Goal: Information Seeking & Learning: Learn about a topic

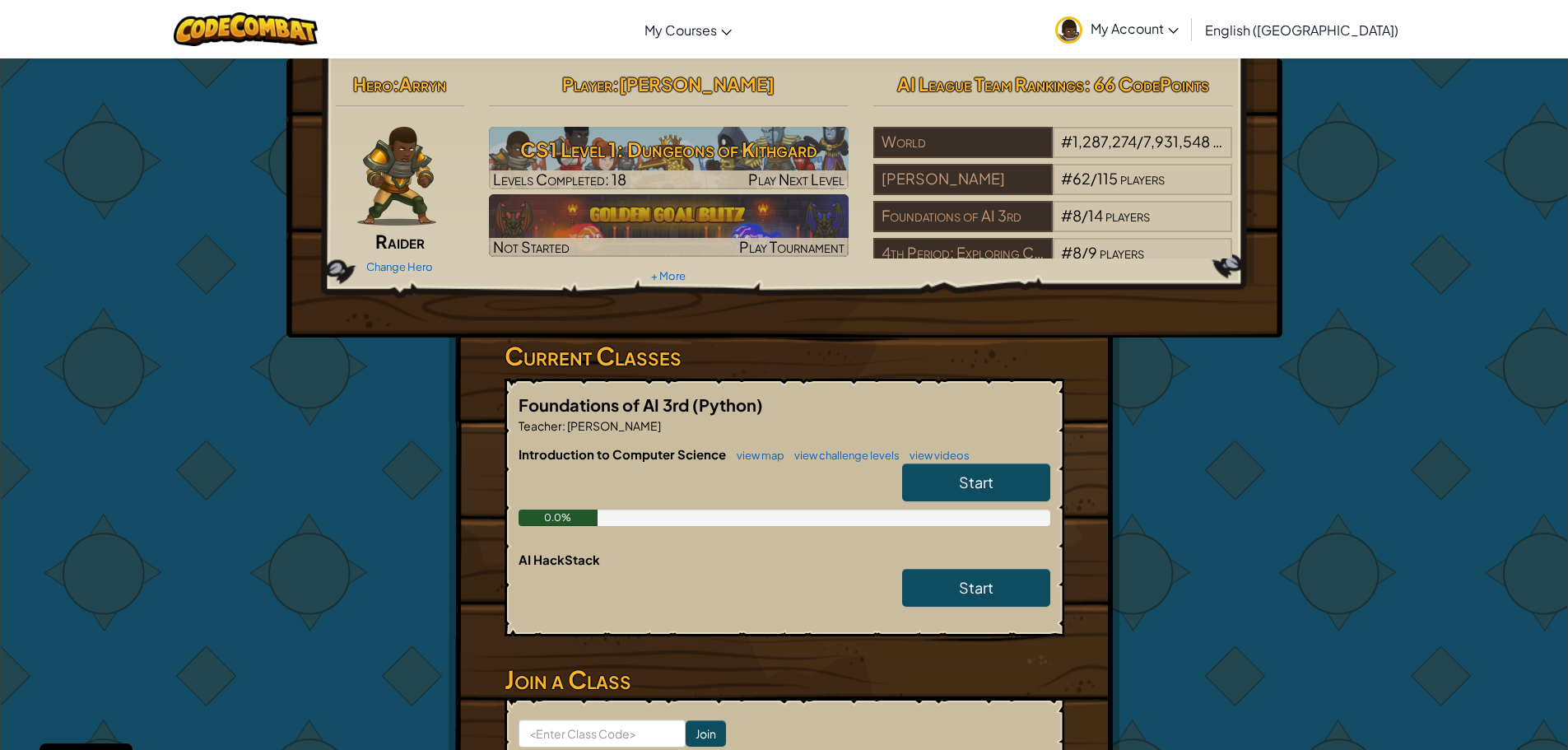
click at [871, 540] on div "Introduction to Computer Science view map view challenge levels view videos Sta…" at bounding box center [784, 498] width 532 height 105
click at [803, 596] on div at bounding box center [784, 591] width 532 height 46
click at [965, 584] on span "Start" at bounding box center [976, 588] width 34 height 19
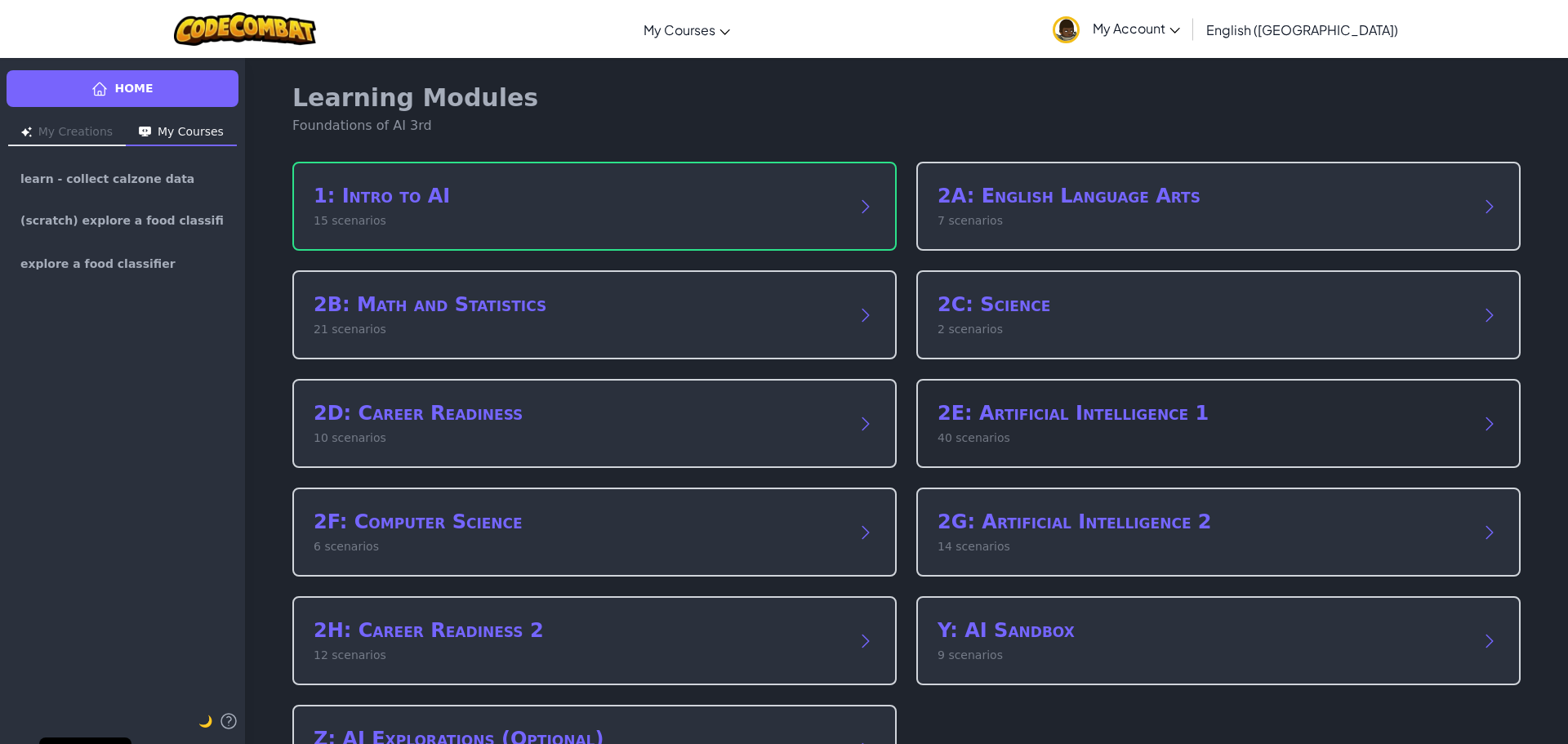
click at [919, 426] on div "2E: Artificial Intelligence 1 40 scenarios" at bounding box center [1218, 423] width 604 height 89
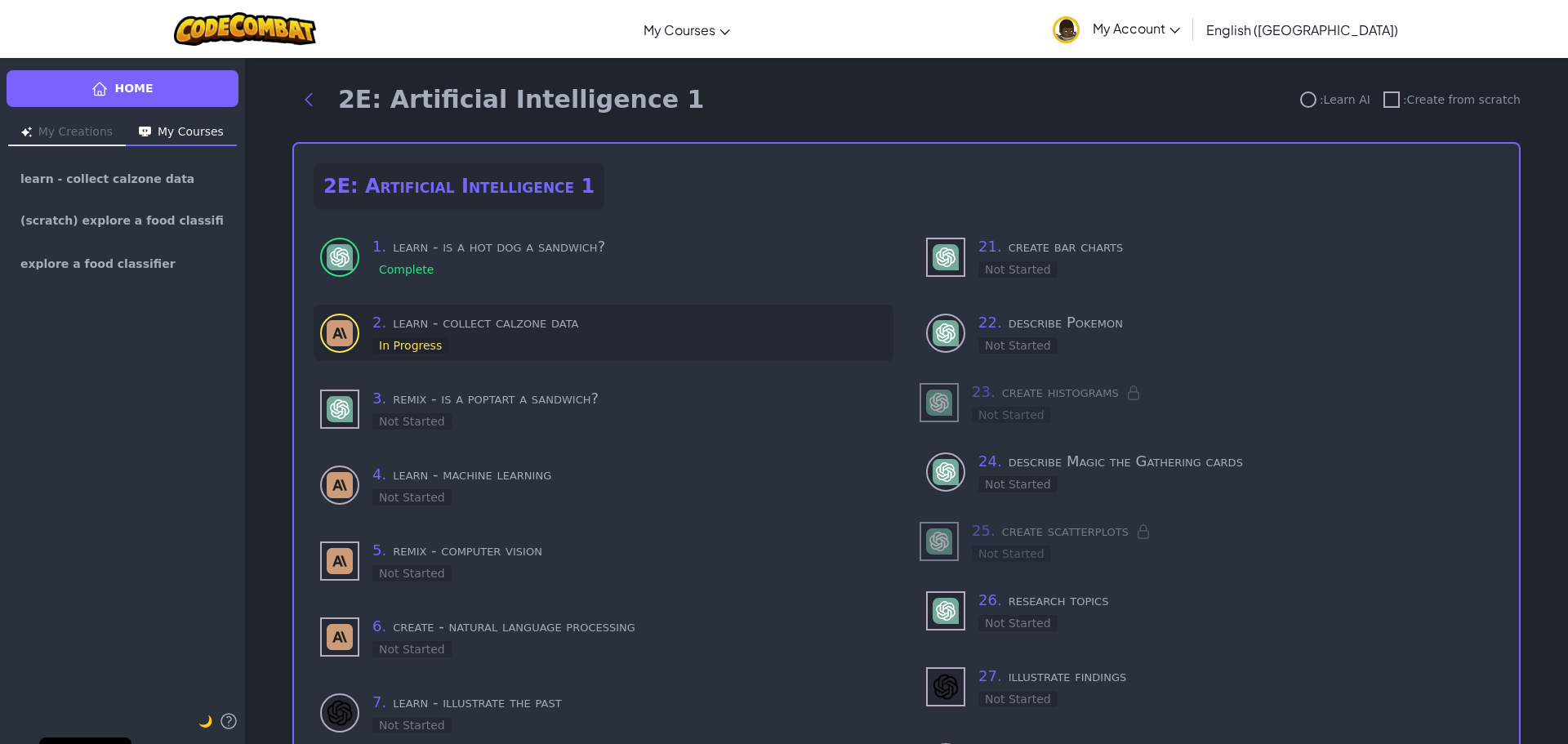
click at [710, 351] on div "2 . learn - collect calzone data In Progress" at bounding box center [630, 333] width 515 height 43
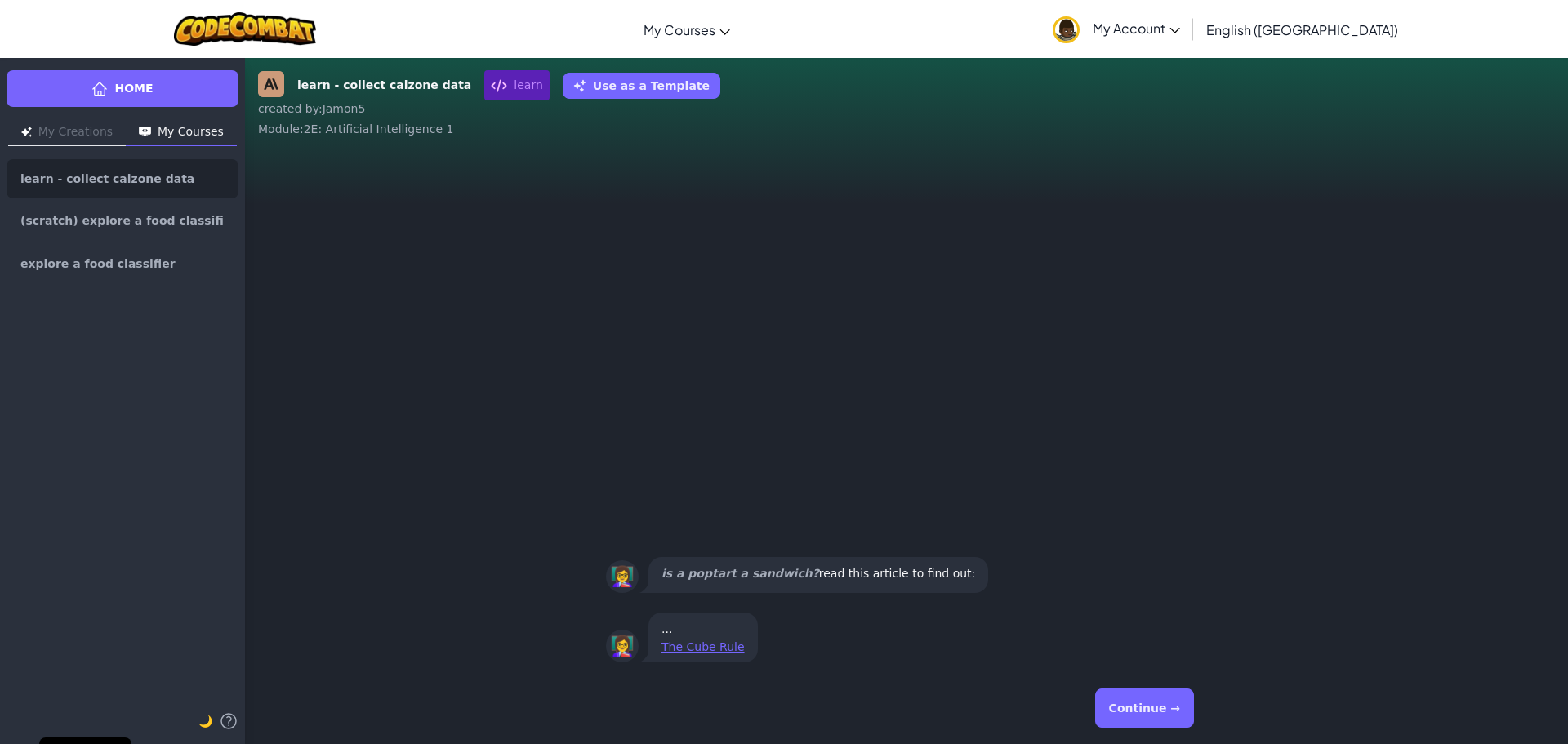
click at [1180, 695] on button "Continue →" at bounding box center [1145, 707] width 99 height 39
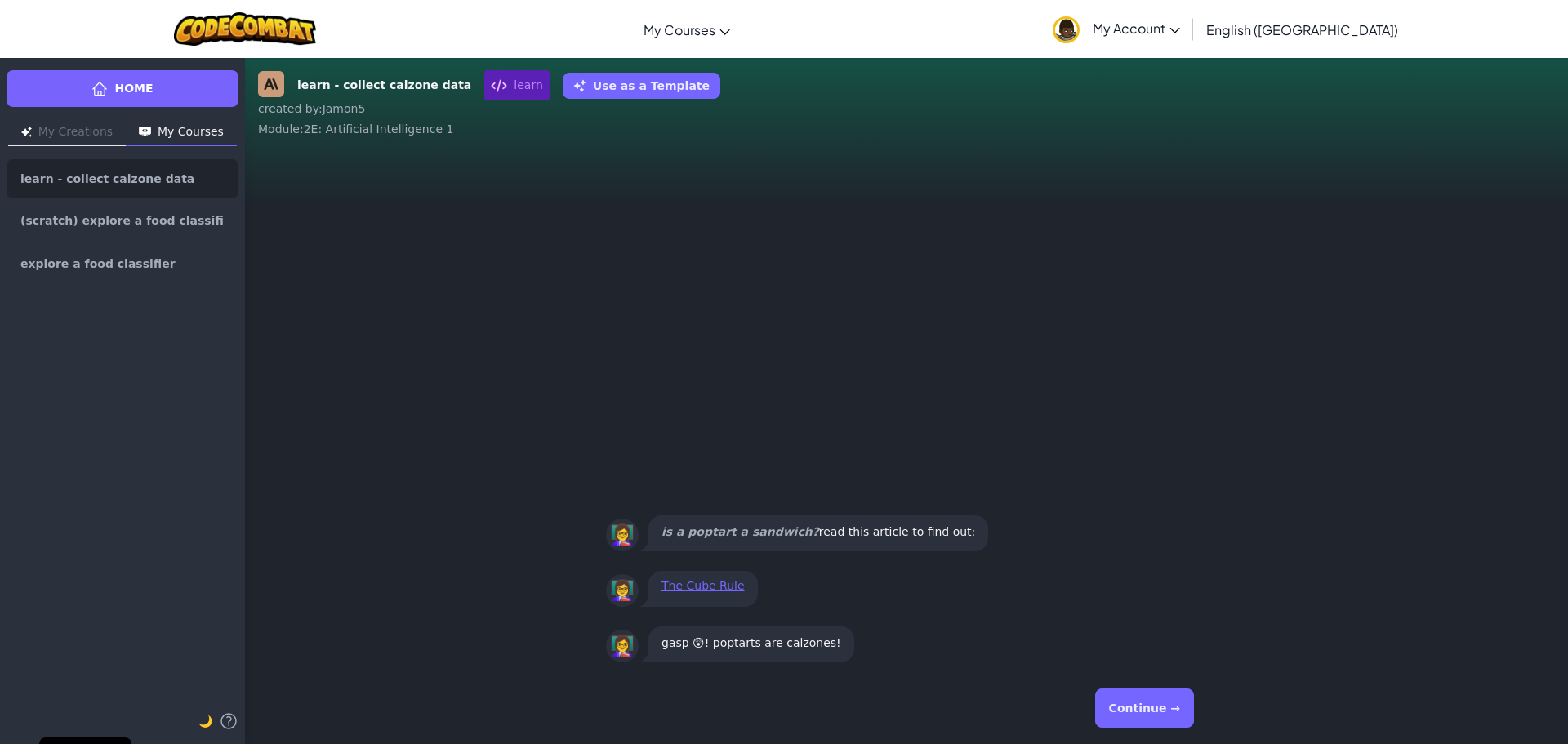
click at [1180, 695] on button "Continue →" at bounding box center [1145, 707] width 99 height 39
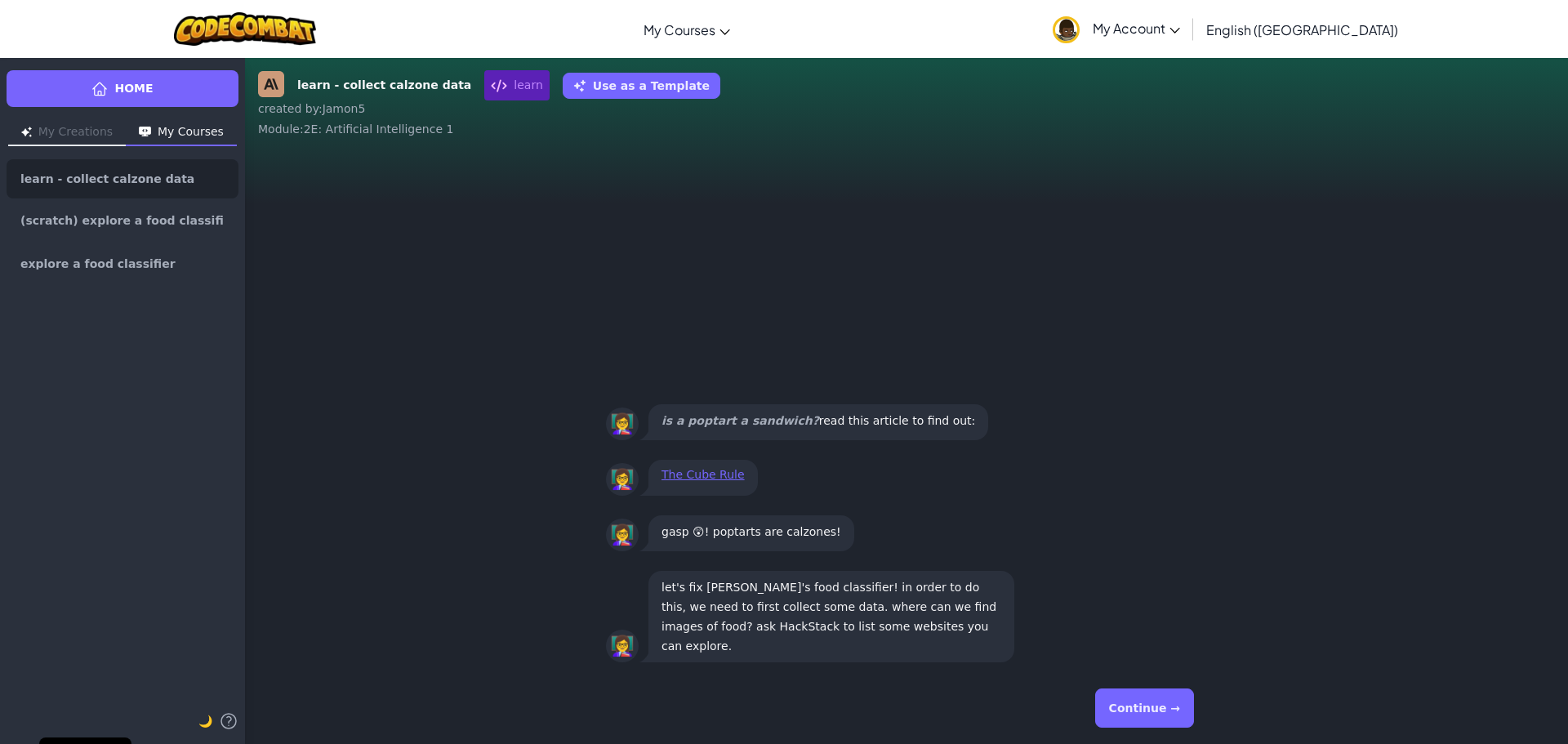
click at [1180, 695] on button "Continue →" at bounding box center [1145, 707] width 99 height 39
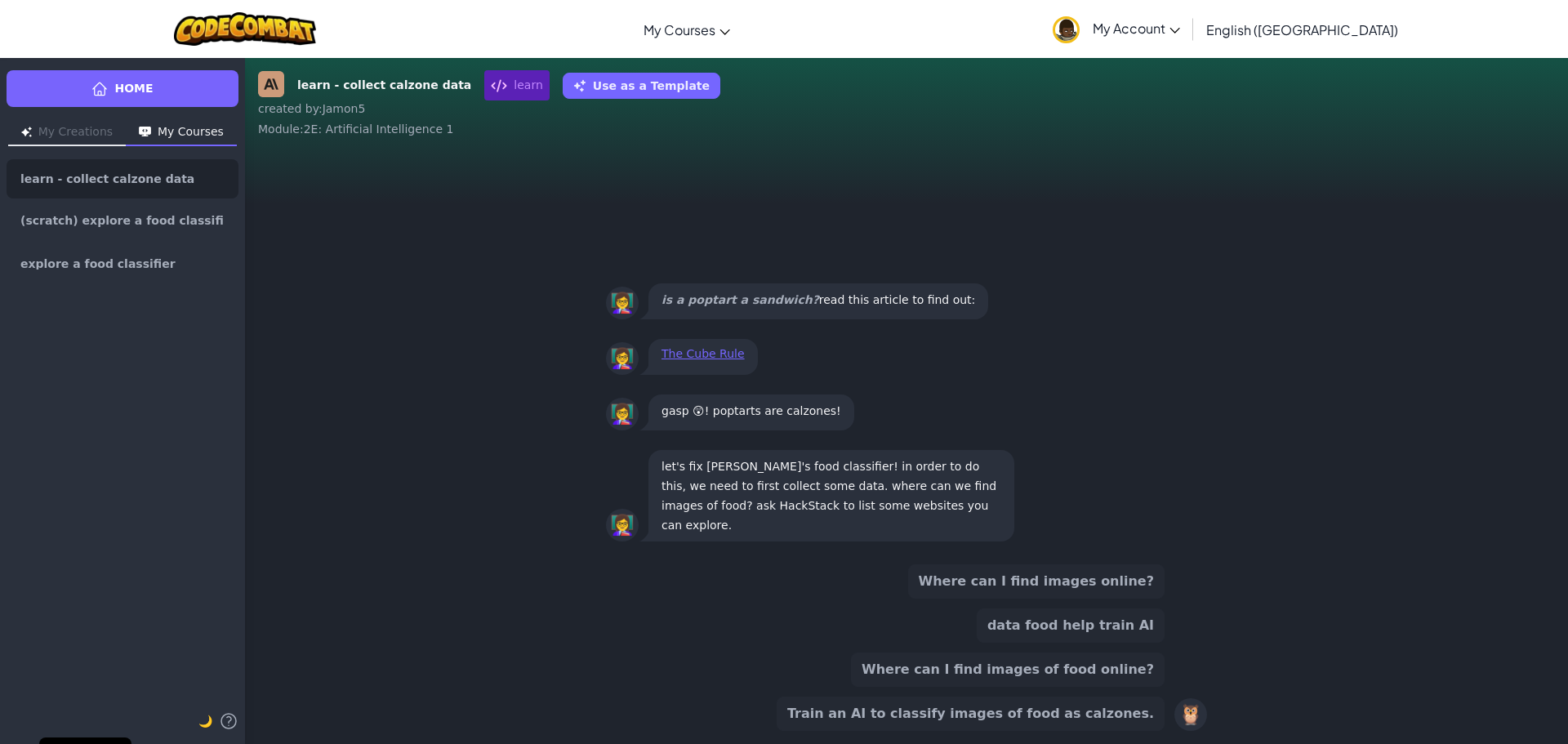
click at [932, 709] on button "Train an AI to classify images of food as calzones." at bounding box center [971, 714] width 388 height 34
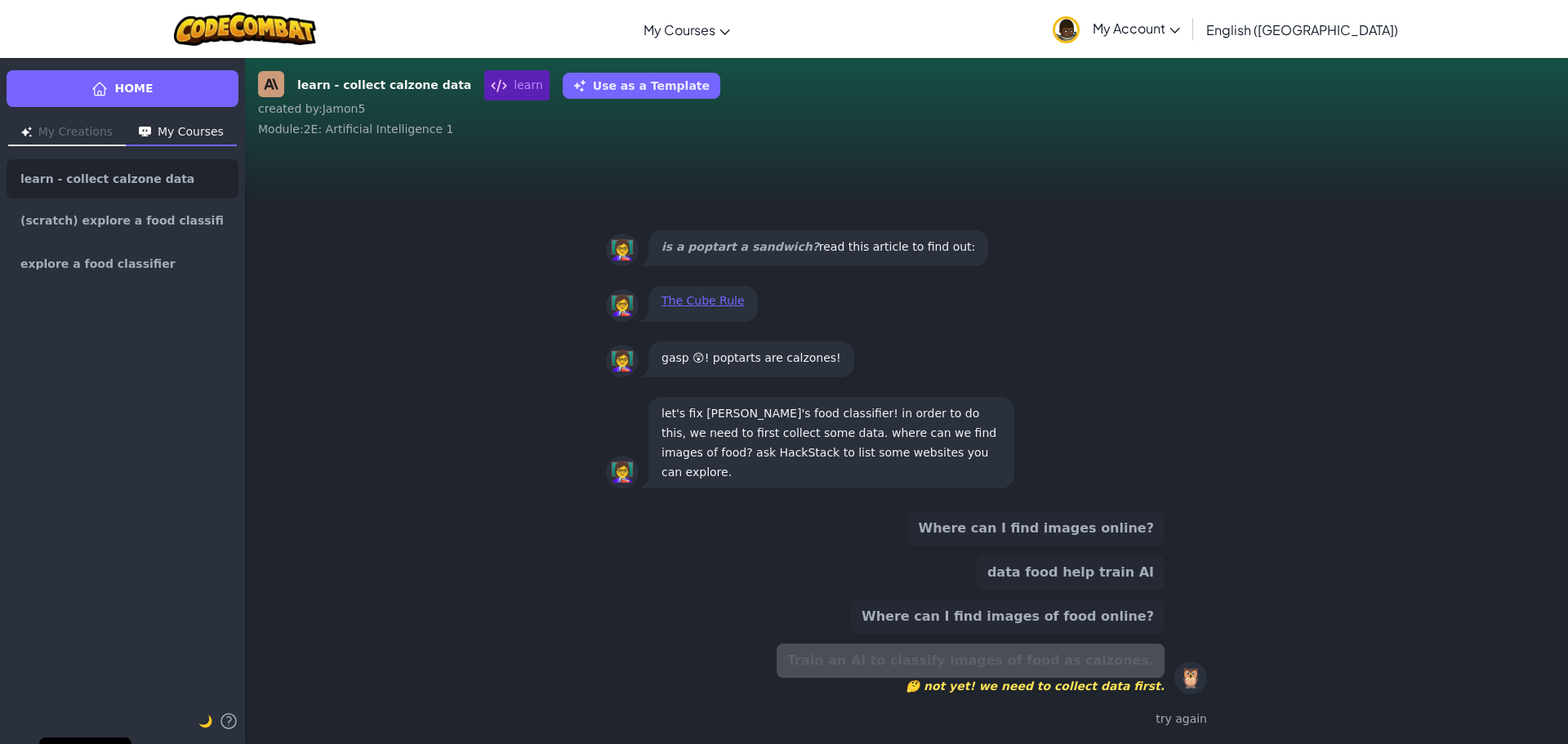
click at [1028, 619] on button "Where can I find images of food online?" at bounding box center [1007, 616] width 314 height 34
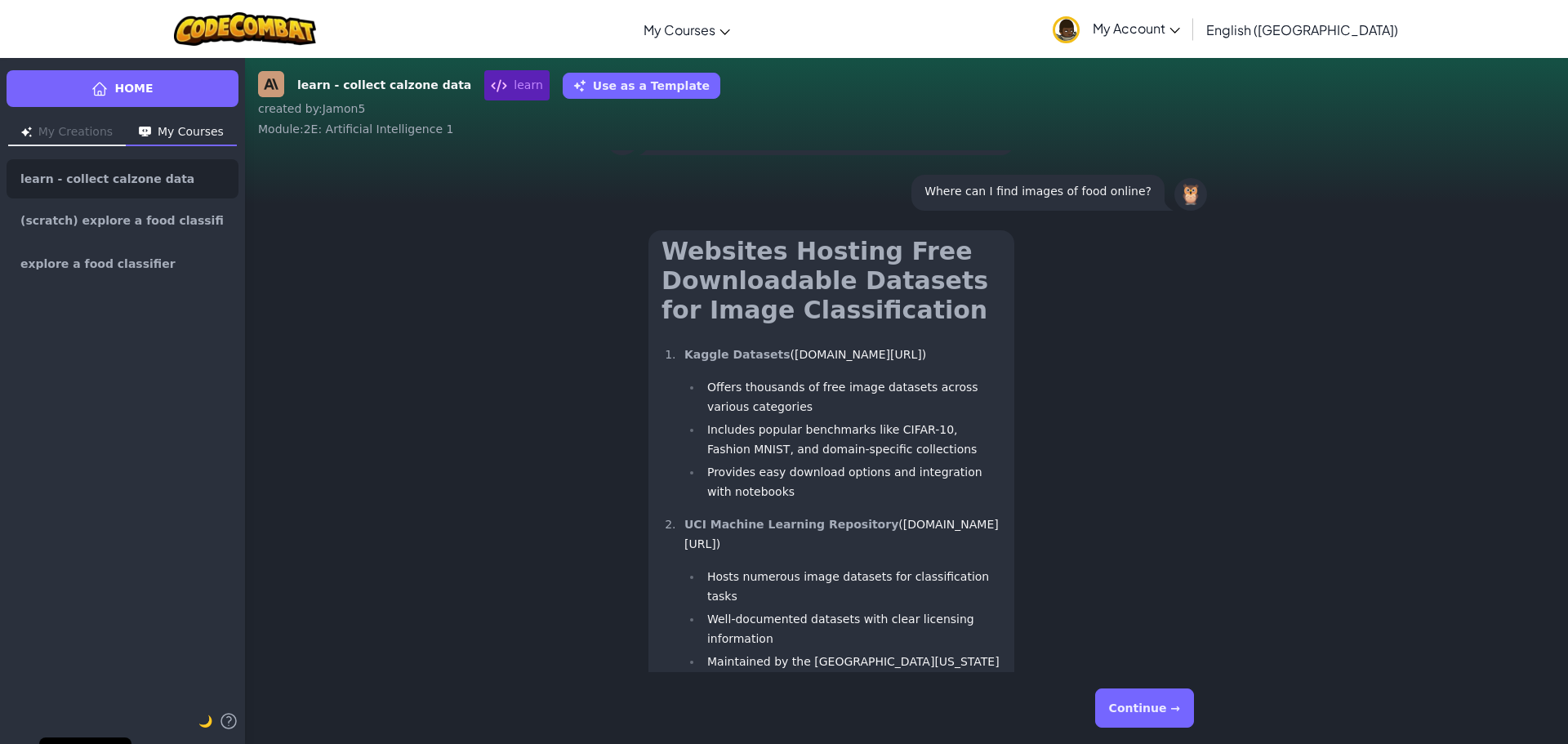
scroll to position [1, 0]
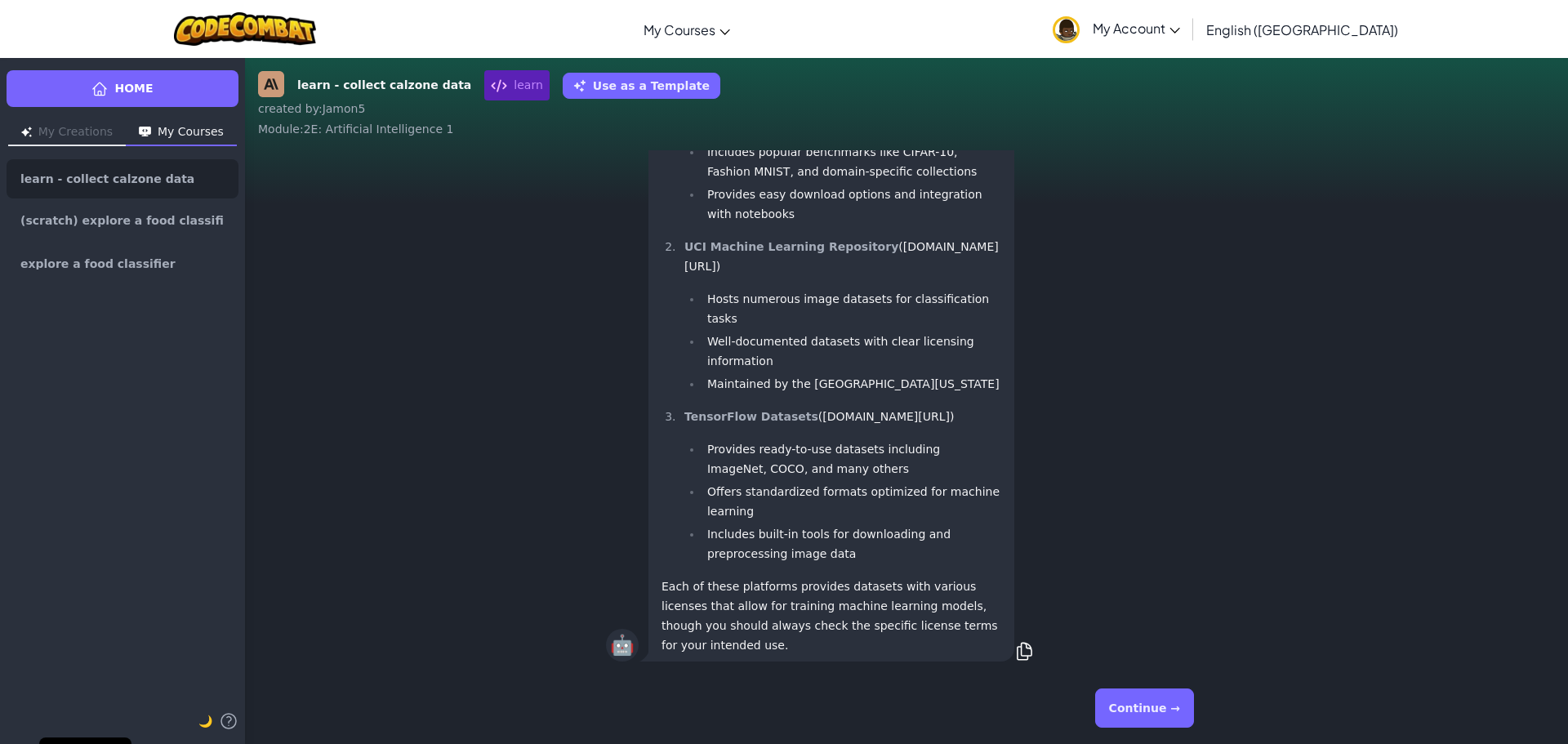
click at [1159, 689] on button "Continue →" at bounding box center [1145, 707] width 99 height 39
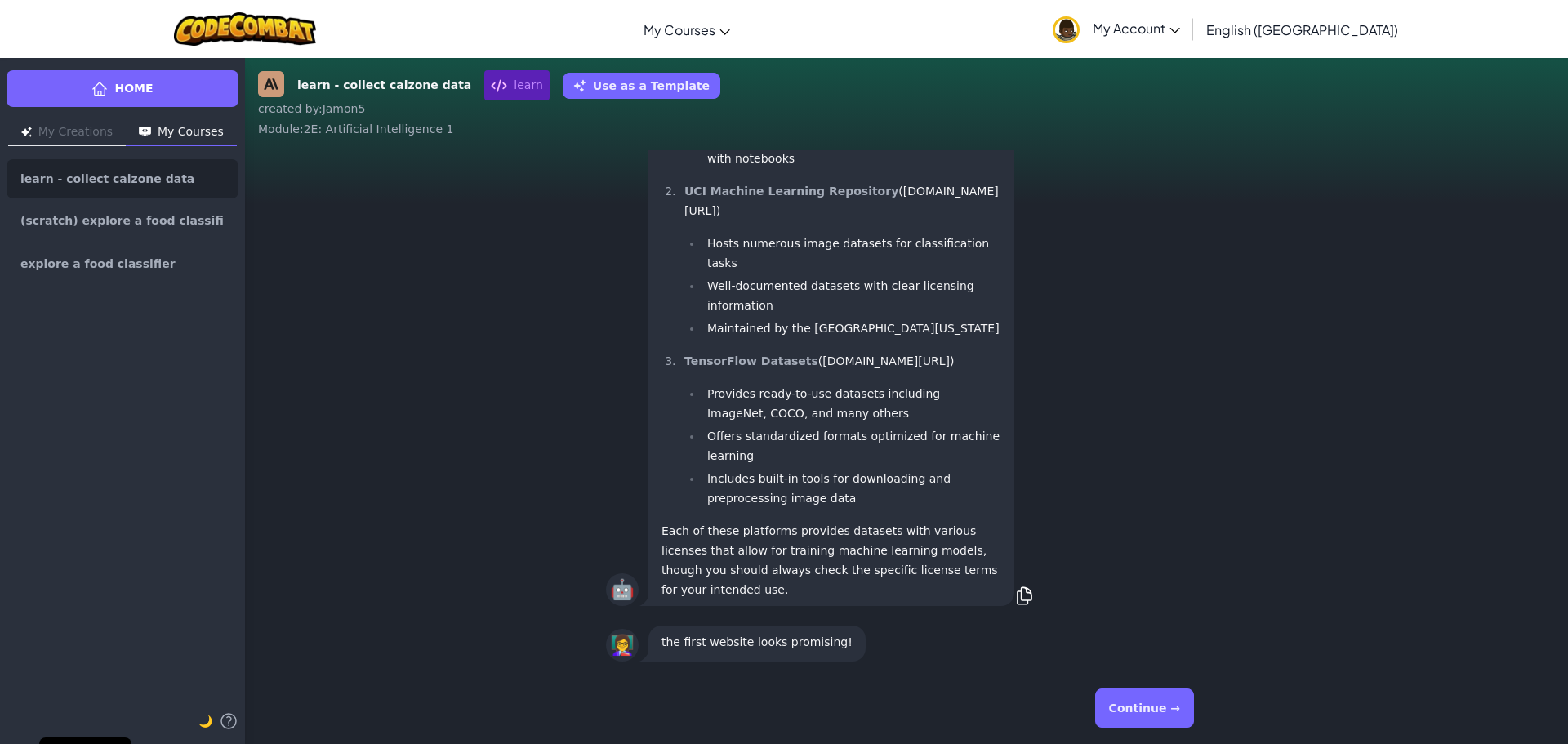
click at [1109, 697] on button "Continue →" at bounding box center [1145, 707] width 99 height 39
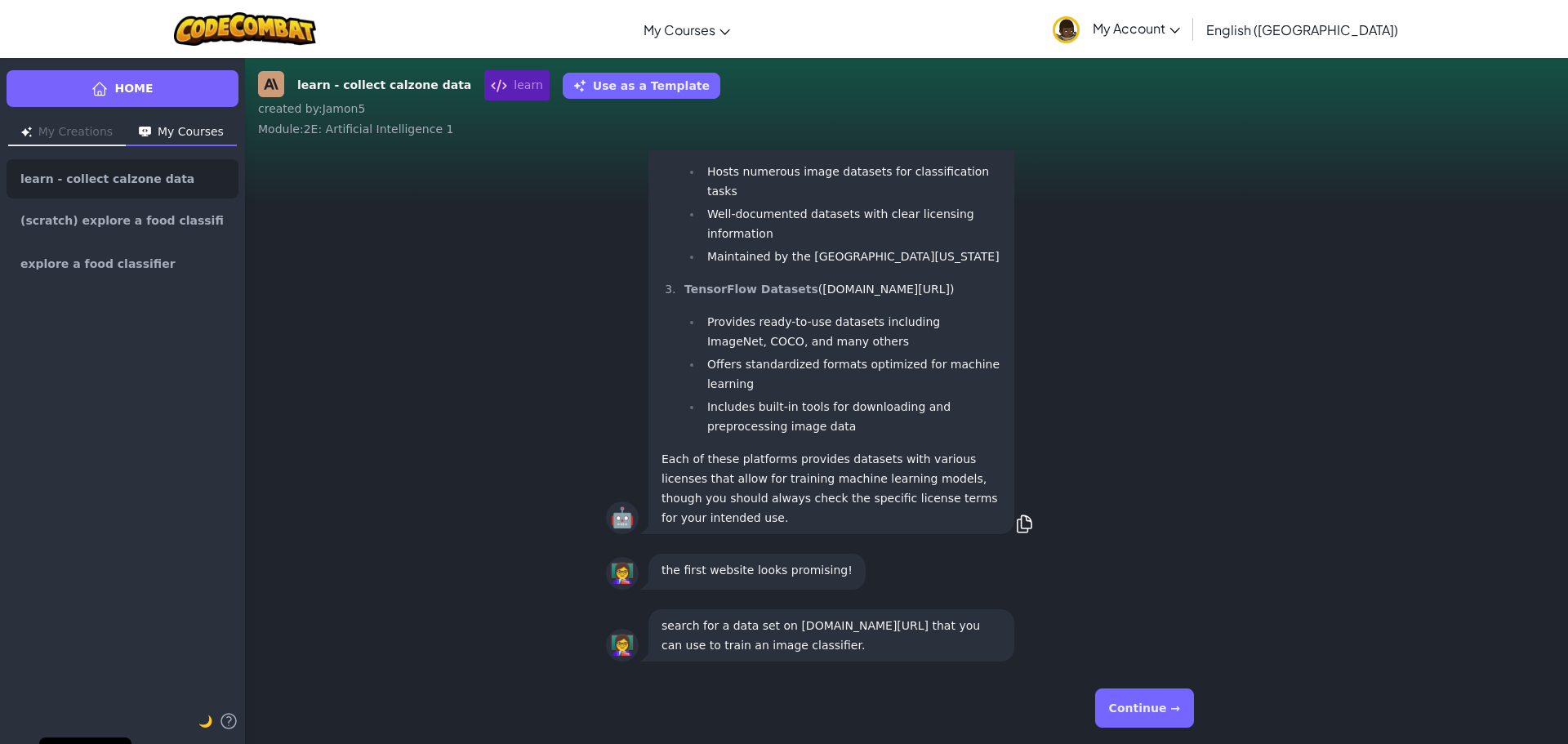
click at [1109, 697] on button "Continue →" at bounding box center [1145, 707] width 99 height 39
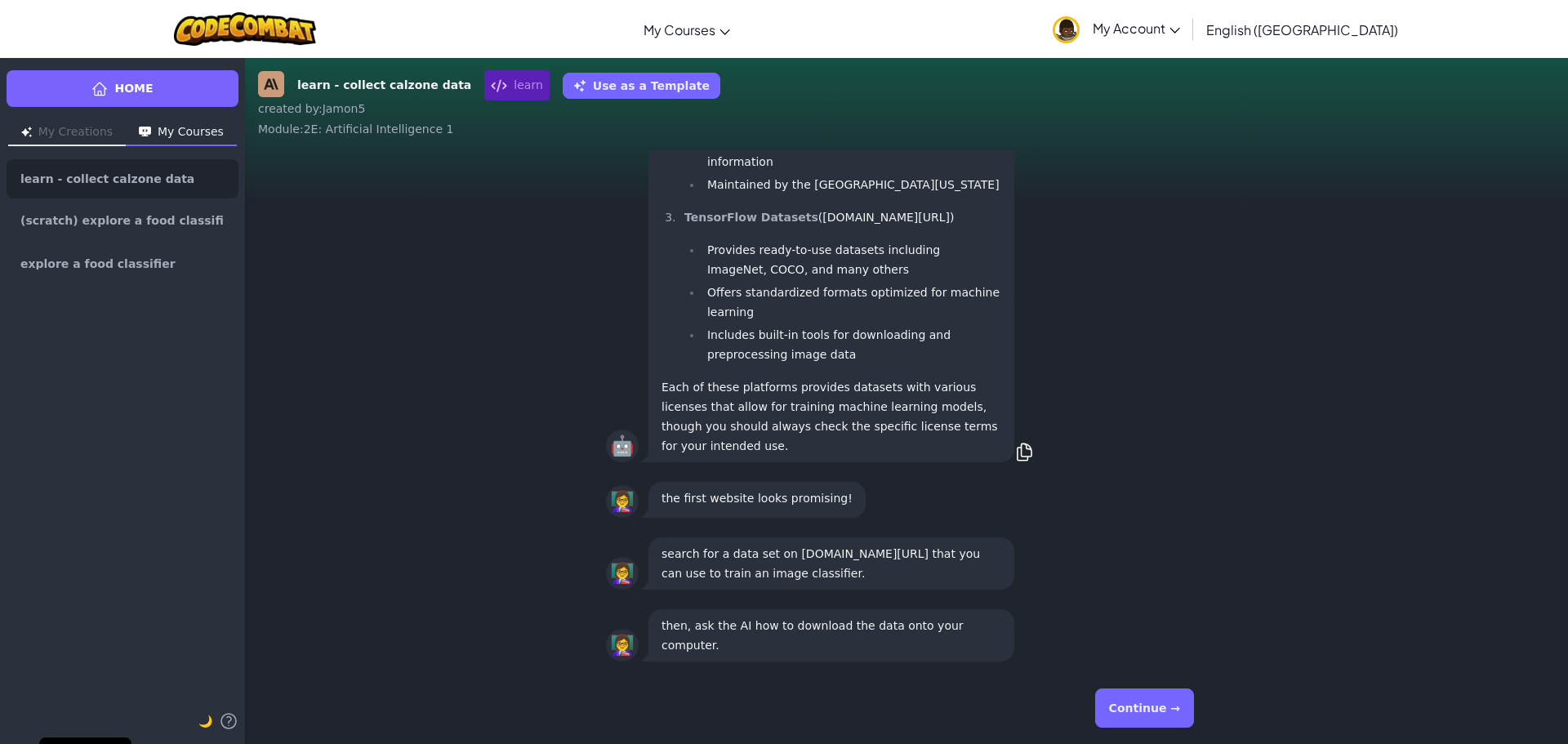
drag, startPoint x: 1147, startPoint y: 696, endPoint x: 1152, endPoint y: 707, distance: 12.1
click at [1152, 707] on button "Continue →" at bounding box center [1145, 707] width 99 height 39
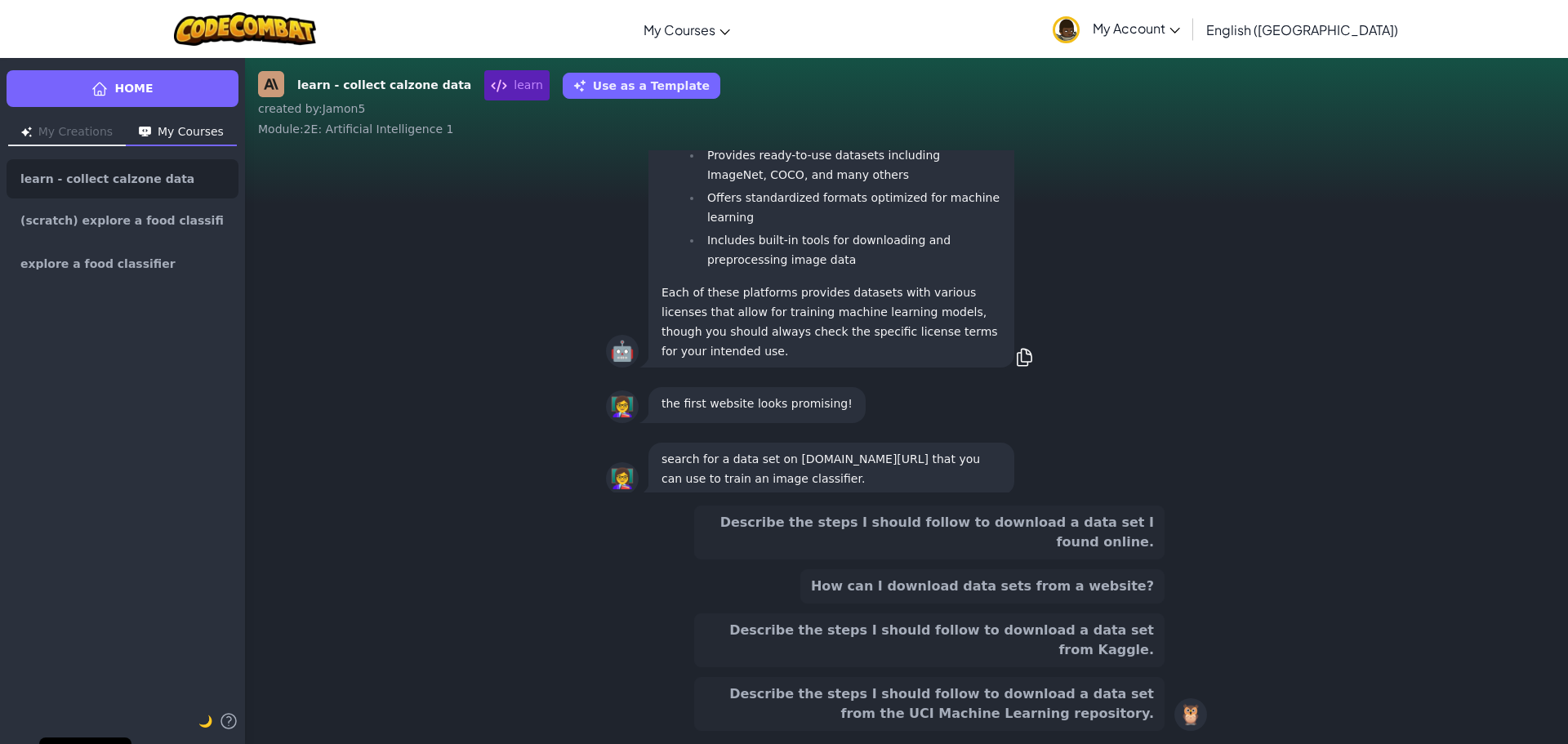
scroll to position [-140, 0]
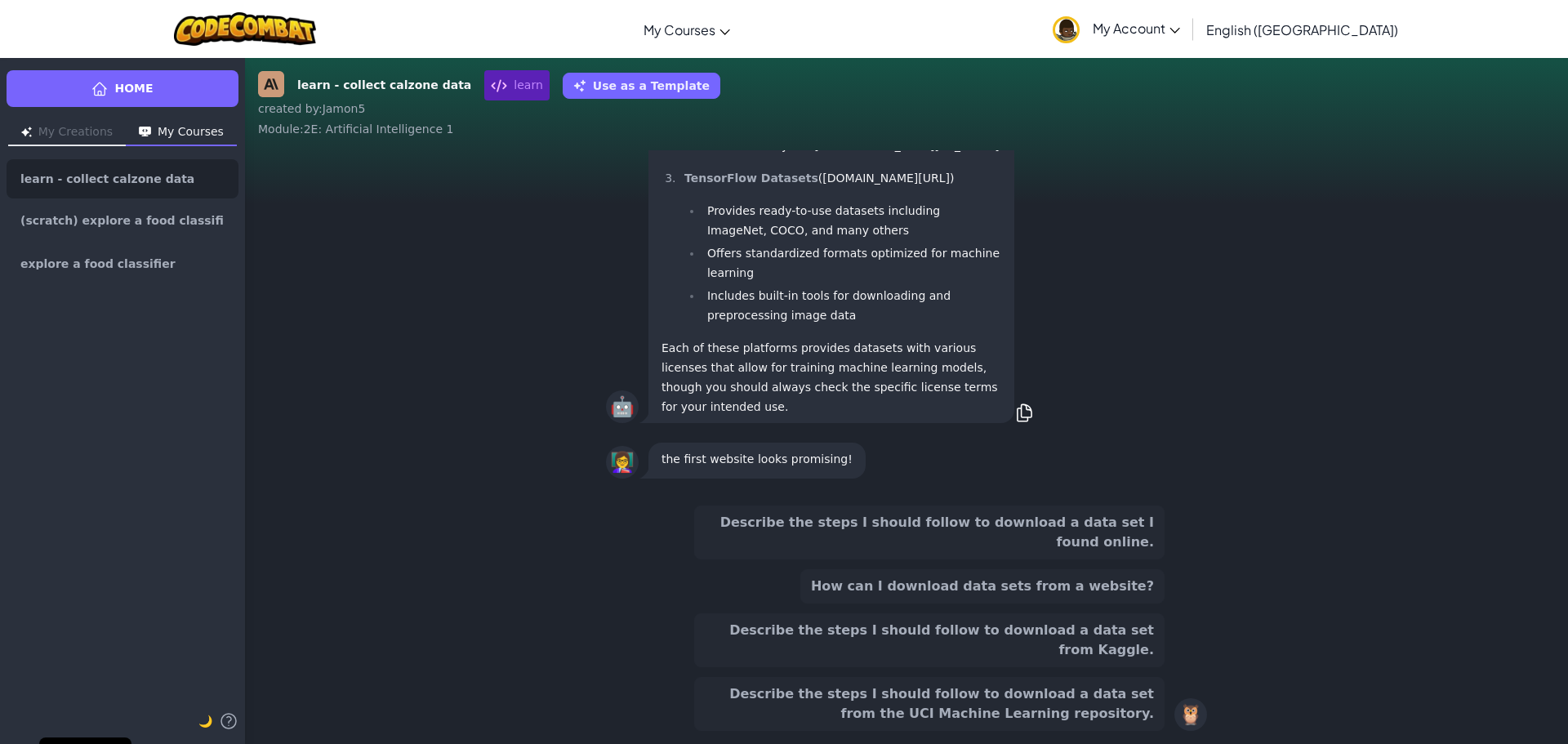
click at [1116, 631] on div "Describe the steps I should follow to download a data set I found online. How c…" at bounding box center [929, 618] width 470 height 225
click at [1124, 604] on button "How can I download data sets from a website?" at bounding box center [982, 586] width 364 height 34
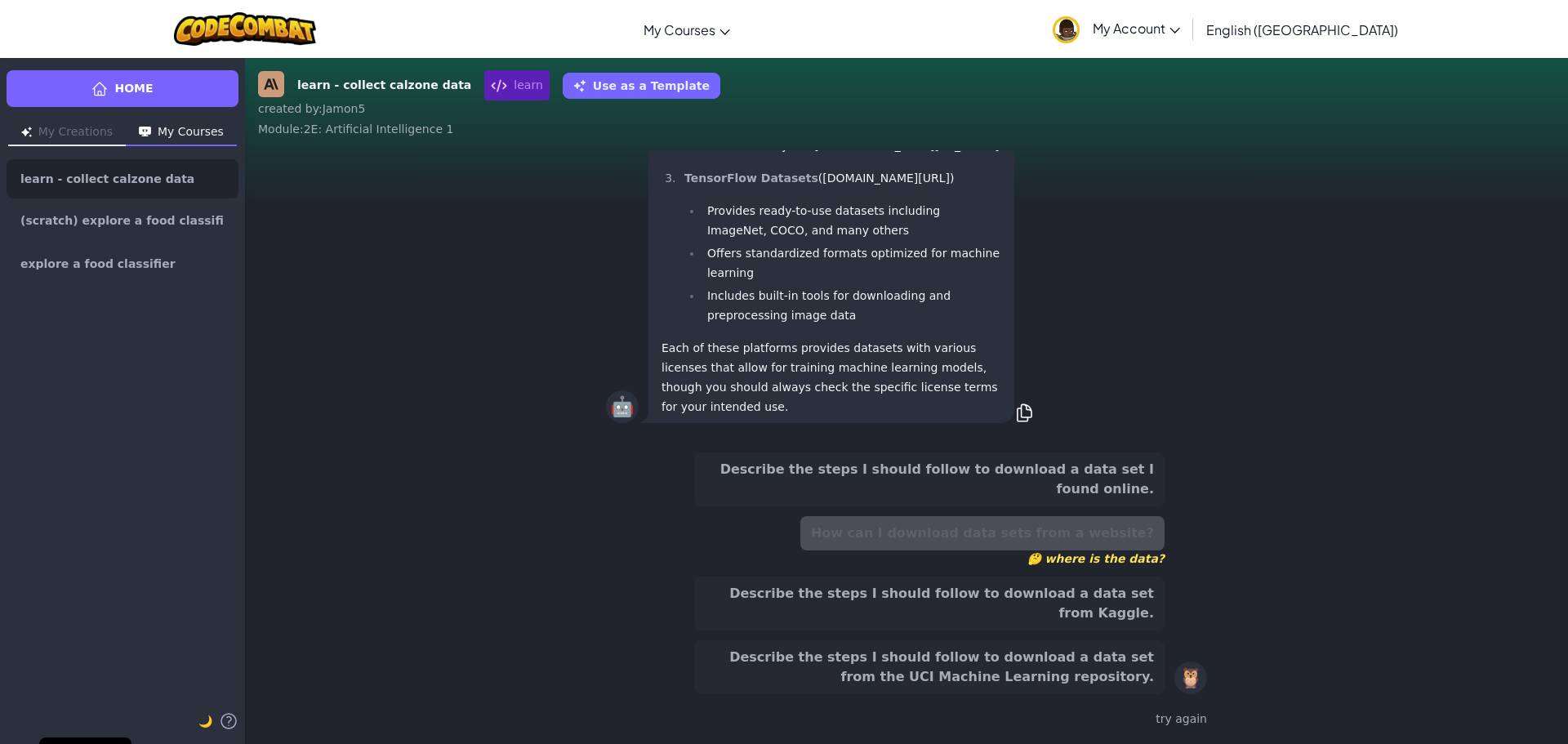
click at [987, 507] on button "Describe the steps I should follow to download a data set I found online." at bounding box center [929, 480] width 470 height 54
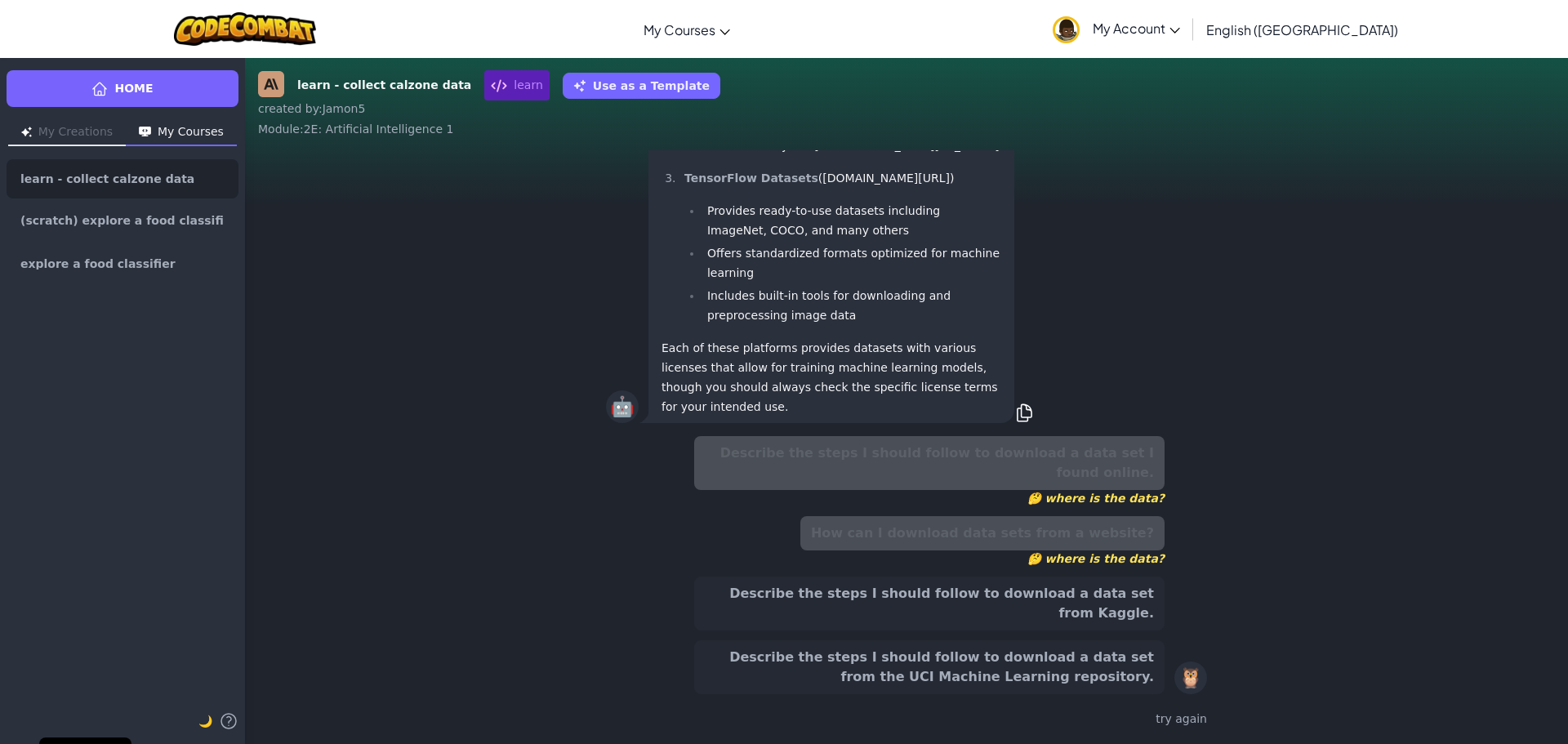
click at [953, 618] on button "Describe the steps I should follow to download a data set from Kaggle." at bounding box center [929, 604] width 470 height 54
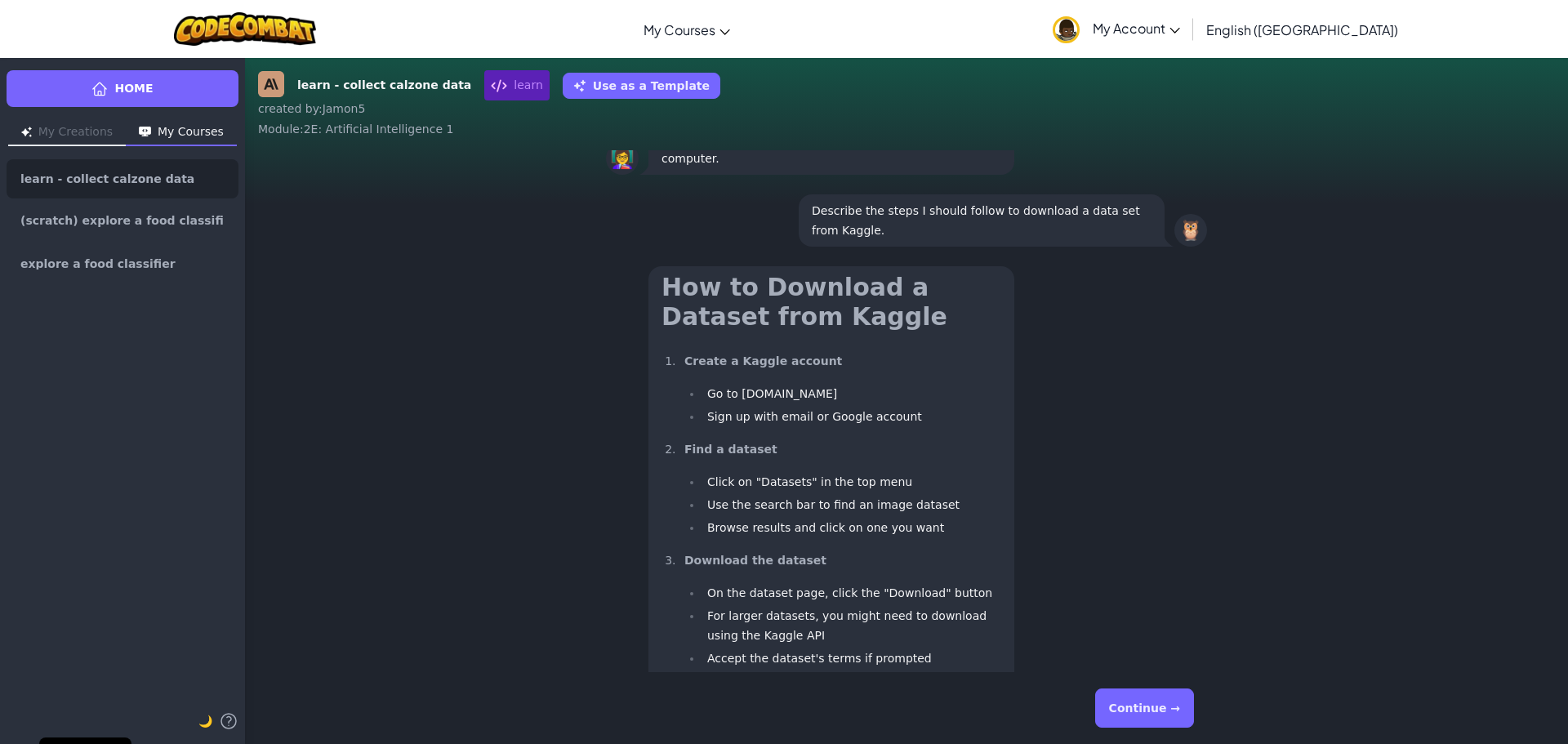
scroll to position [-196, 0]
click at [1151, 705] on button "Continue →" at bounding box center [1145, 707] width 99 height 39
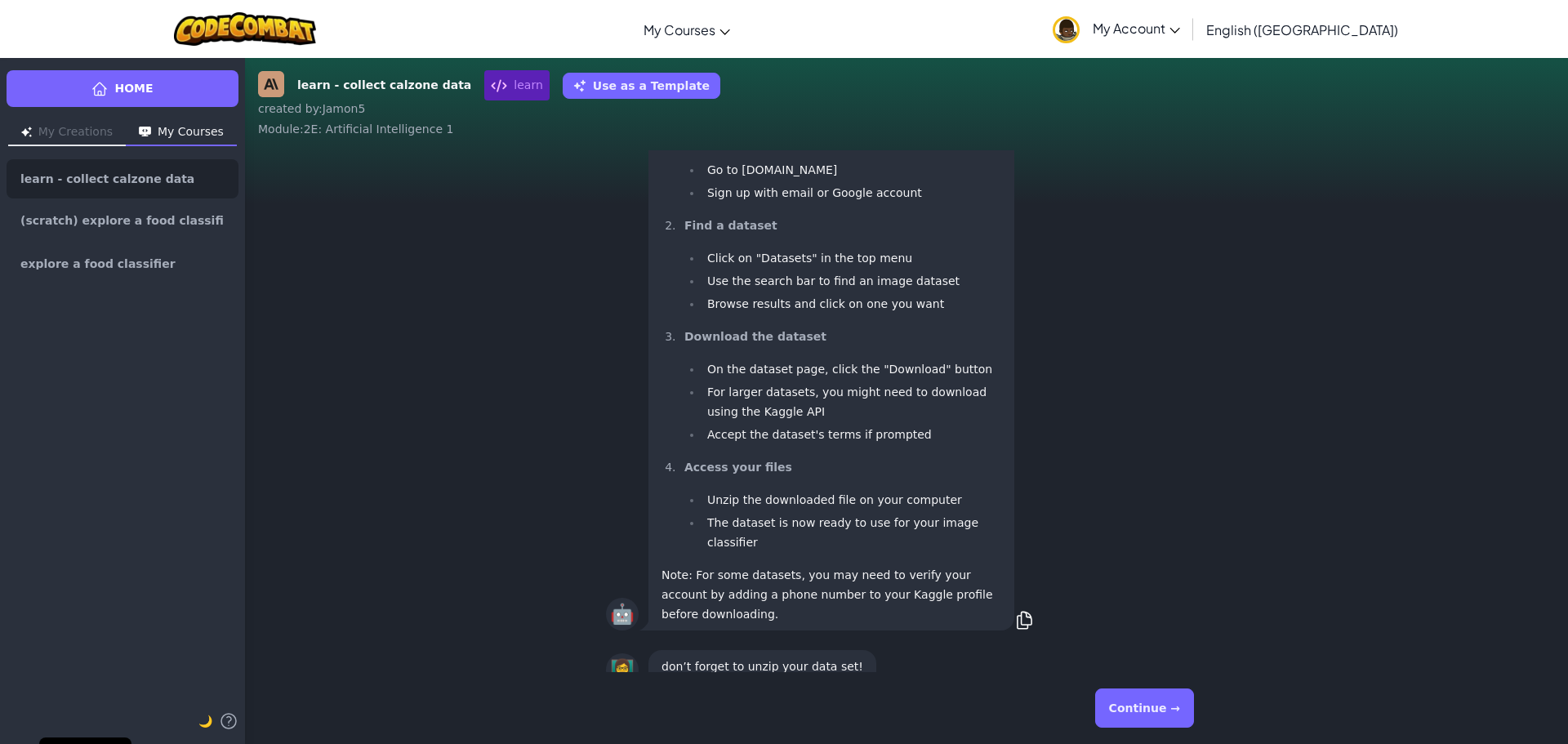
scroll to position [1, 0]
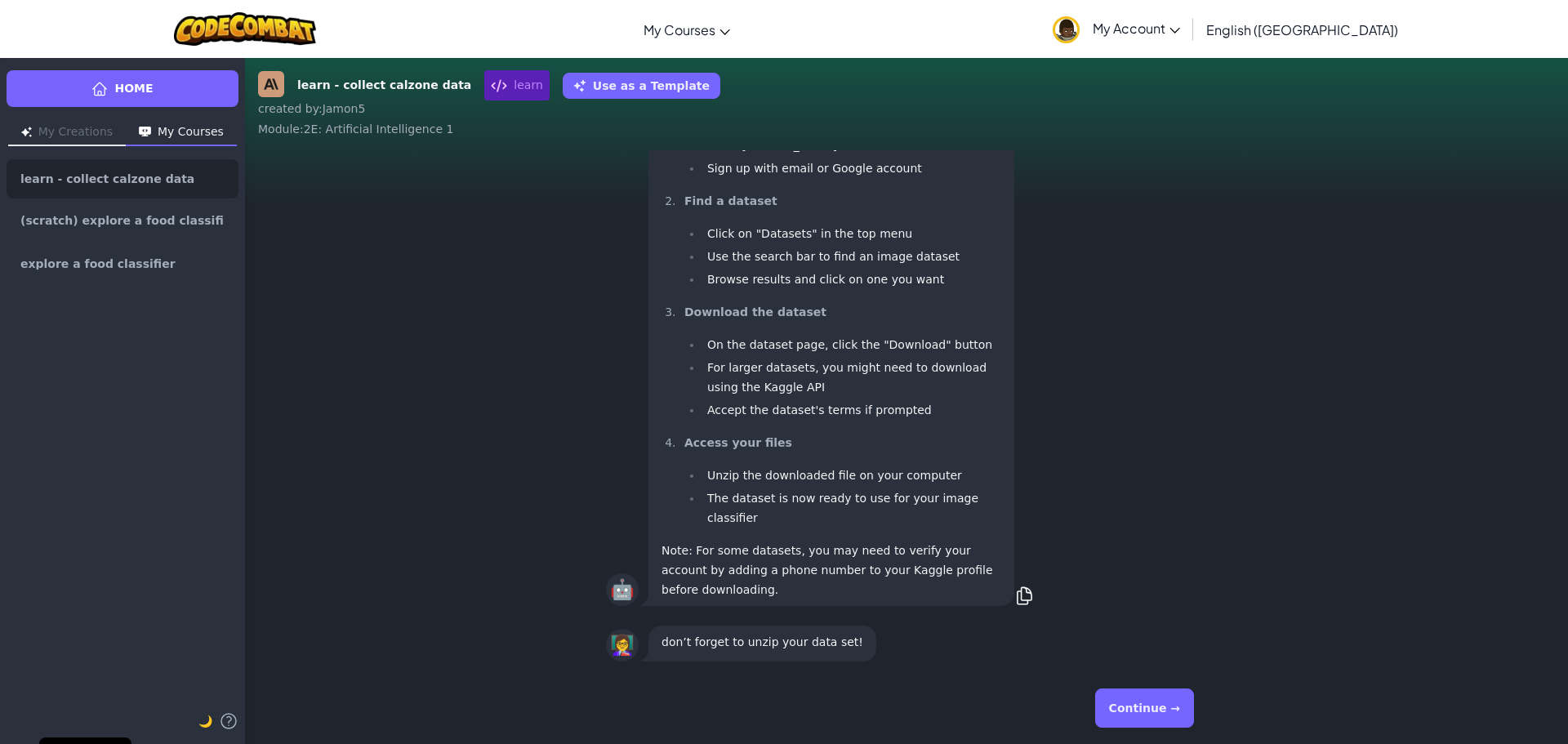
click at [1137, 696] on button "Continue →" at bounding box center [1145, 707] width 99 height 39
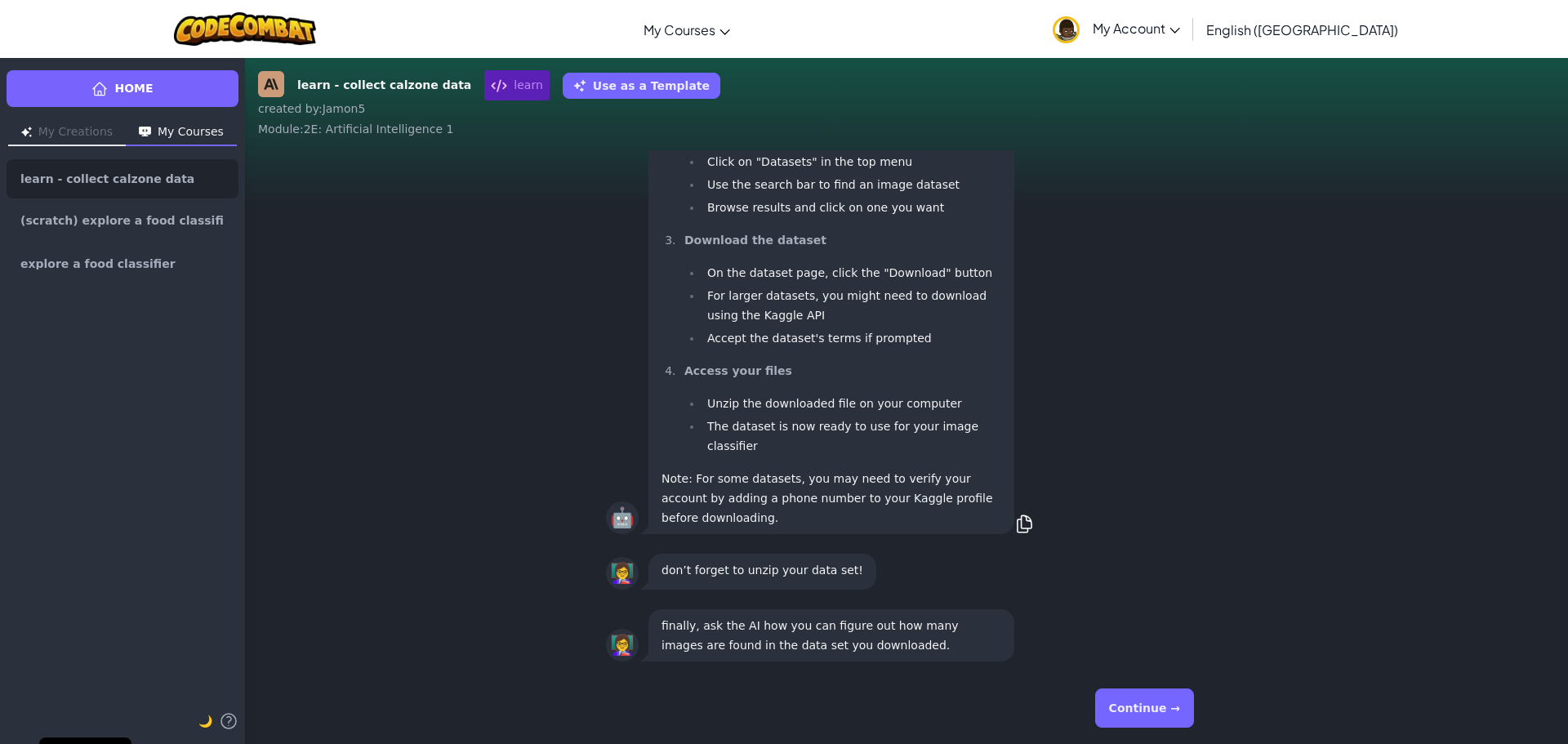
click at [1145, 695] on button "Continue →" at bounding box center [1145, 707] width 99 height 39
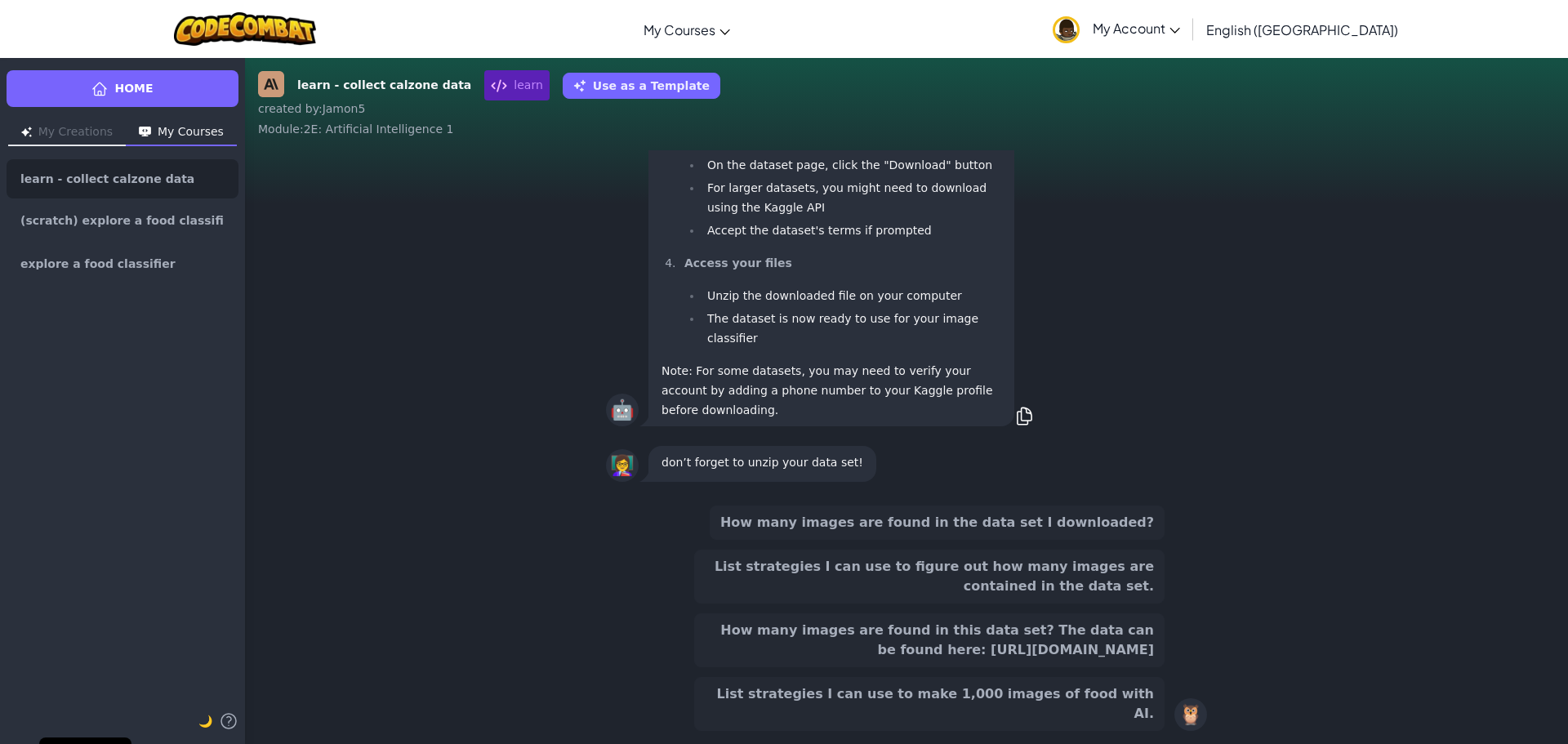
scroll to position [-88, 0]
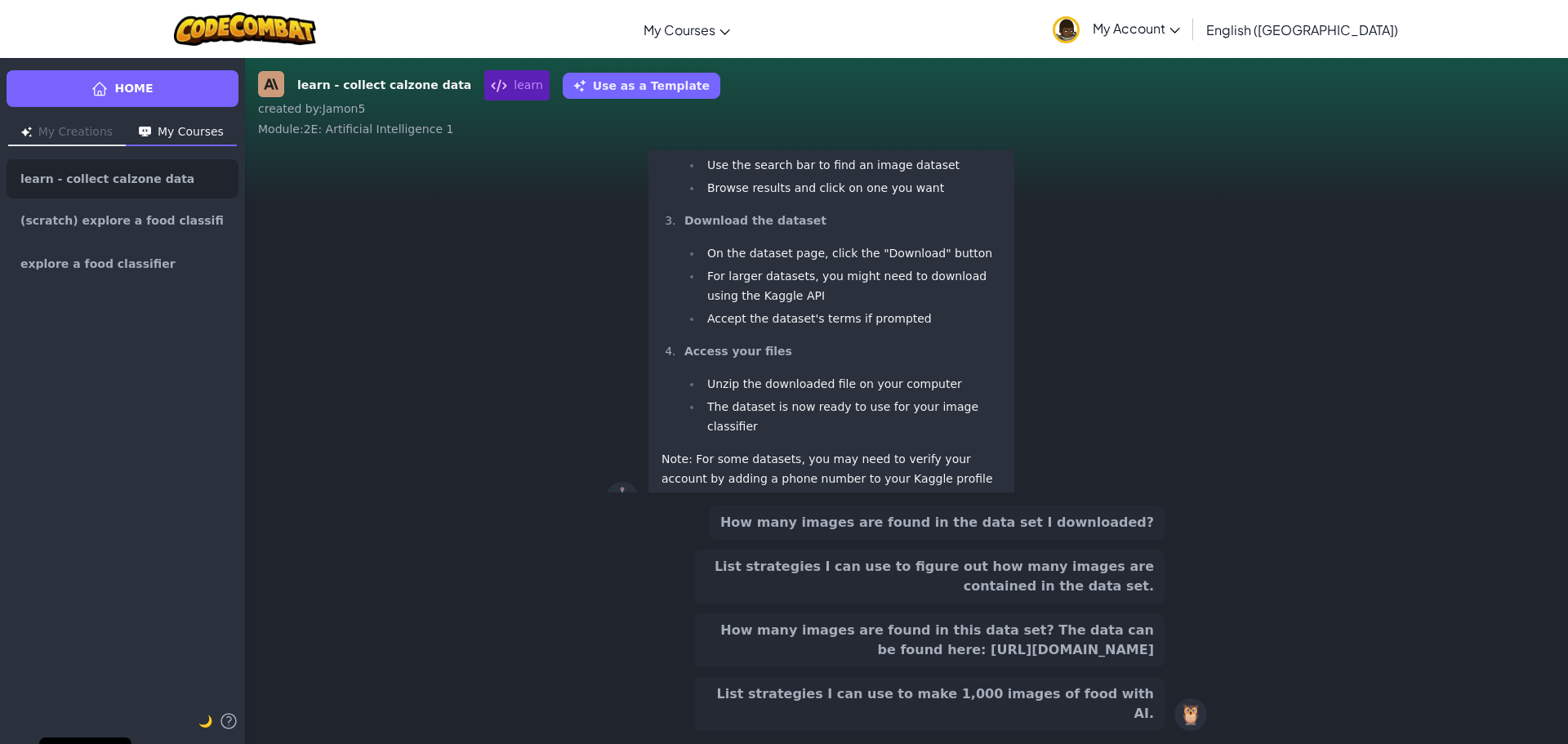
click at [1019, 536] on button "How many images are found in the data set I downloaded?" at bounding box center [937, 522] width 455 height 34
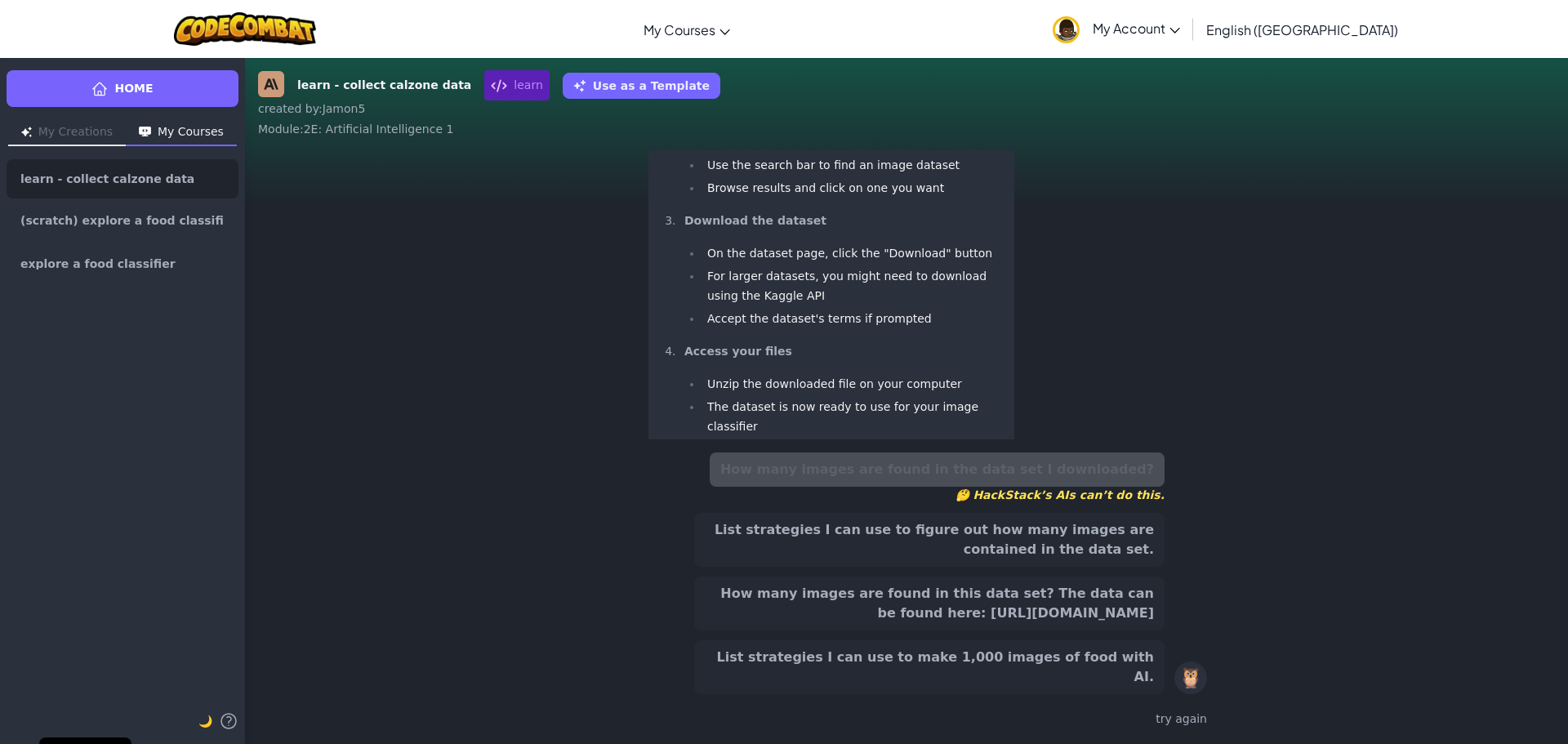
scroll to position [-212, 0]
click at [1016, 563] on button "List strategies I can use to figure out how many images are contained in the da…" at bounding box center [929, 540] width 470 height 54
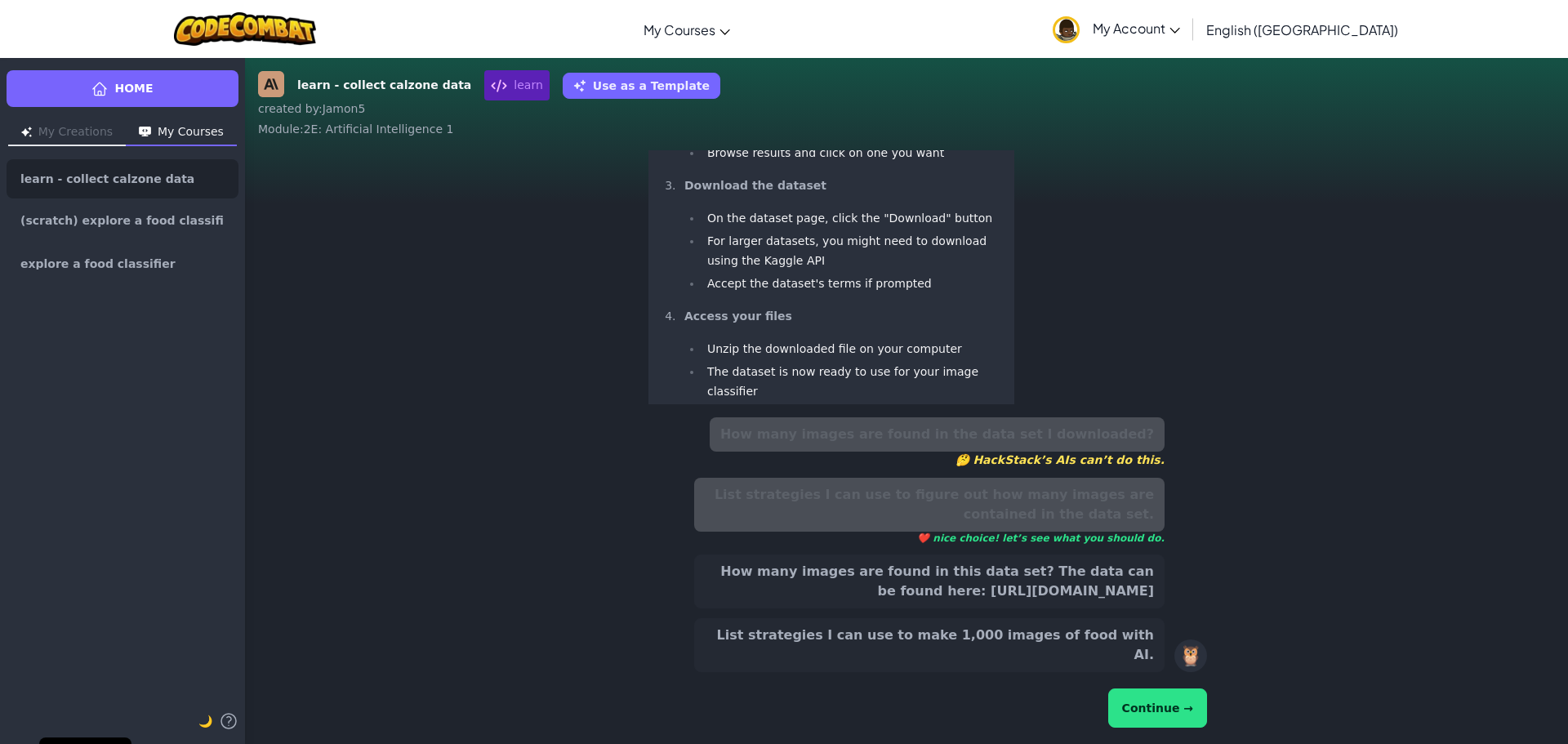
scroll to position [-248, 0]
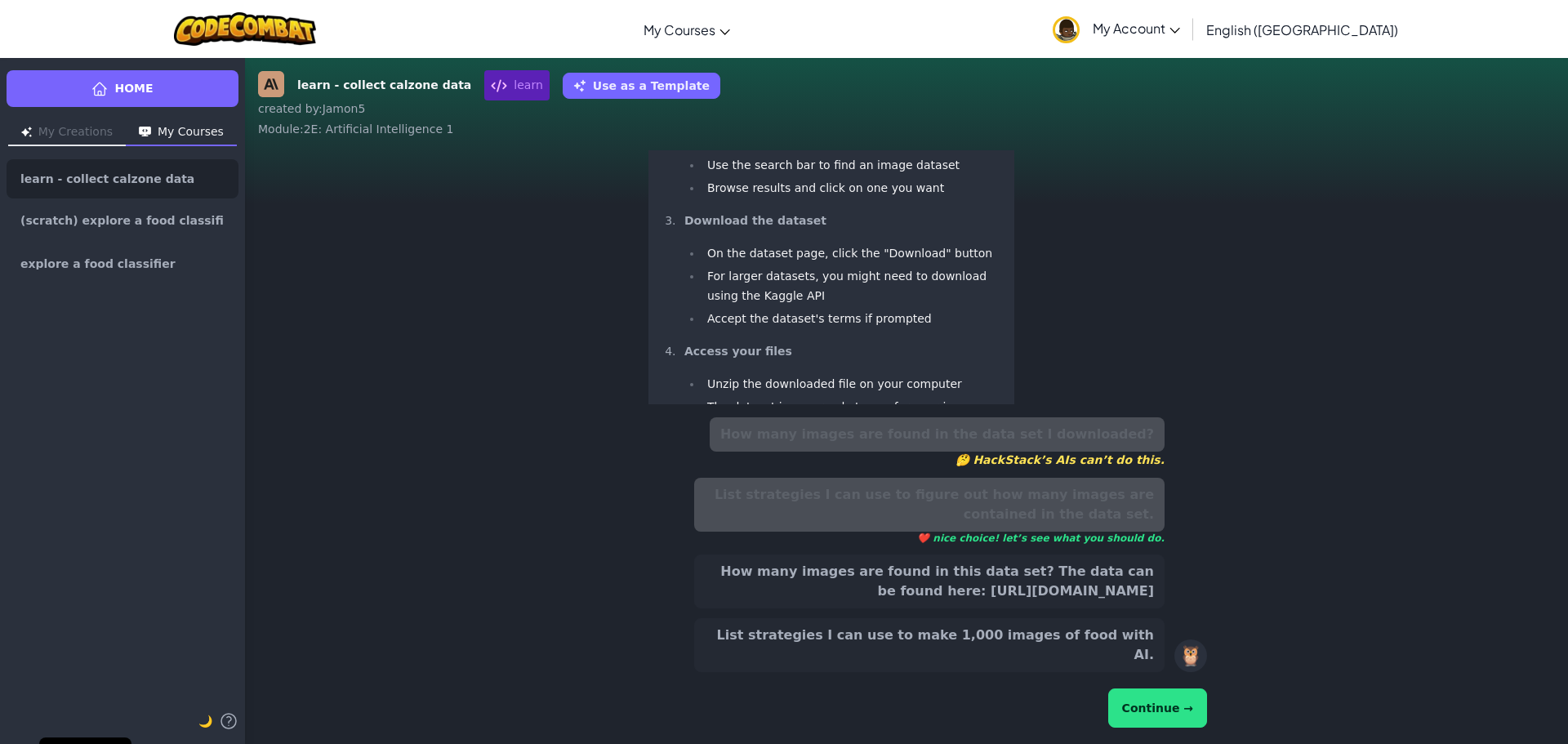
click at [1149, 713] on button "Continue →" at bounding box center [1158, 707] width 99 height 39
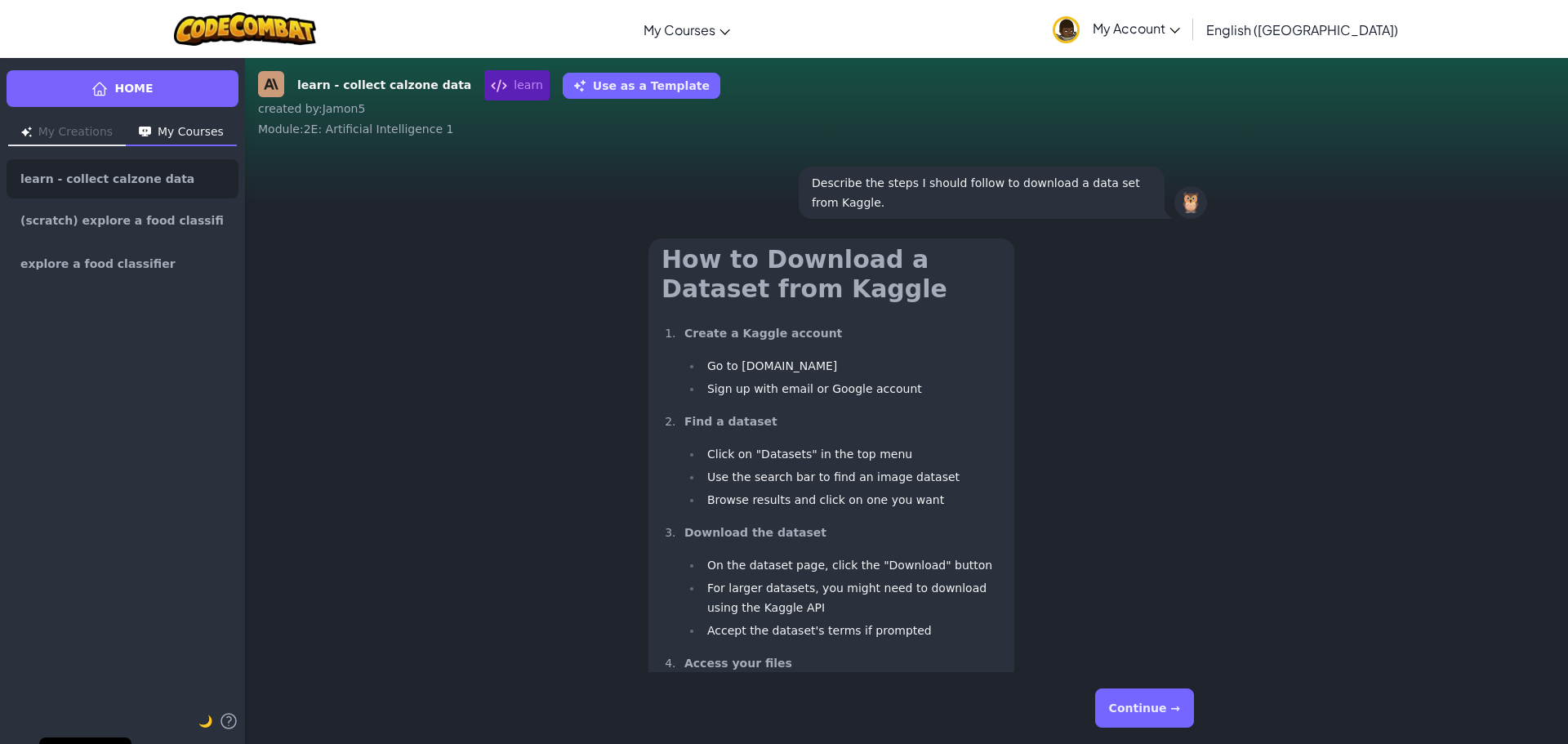
scroll to position [-1225, 0]
drag, startPoint x: 731, startPoint y: 489, endPoint x: 787, endPoint y: 482, distance: 56.4
click at [787, 377] on li "Go to kaggle.com" at bounding box center [852, 368] width 299 height 20
drag, startPoint x: 767, startPoint y: 489, endPoint x: 758, endPoint y: 495, distance: 10.8
copy li "kaggle.com"
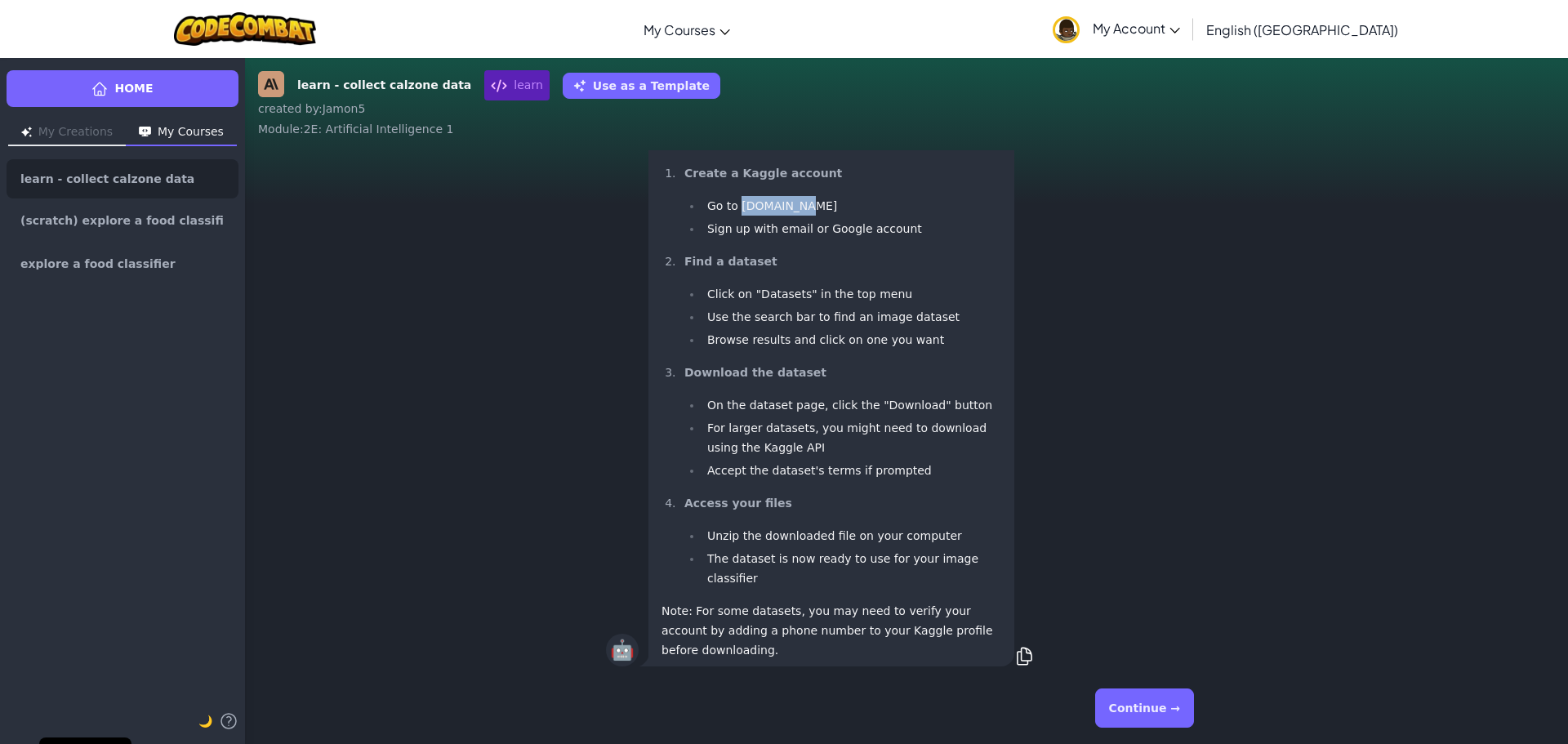
scroll to position [-1061, 0]
click at [668, 196] on div "🤖 How to Download a Dataset from Kaggle Create a Kaggle account Go to kaggle.co…" at bounding box center [907, 371] width 601 height 595
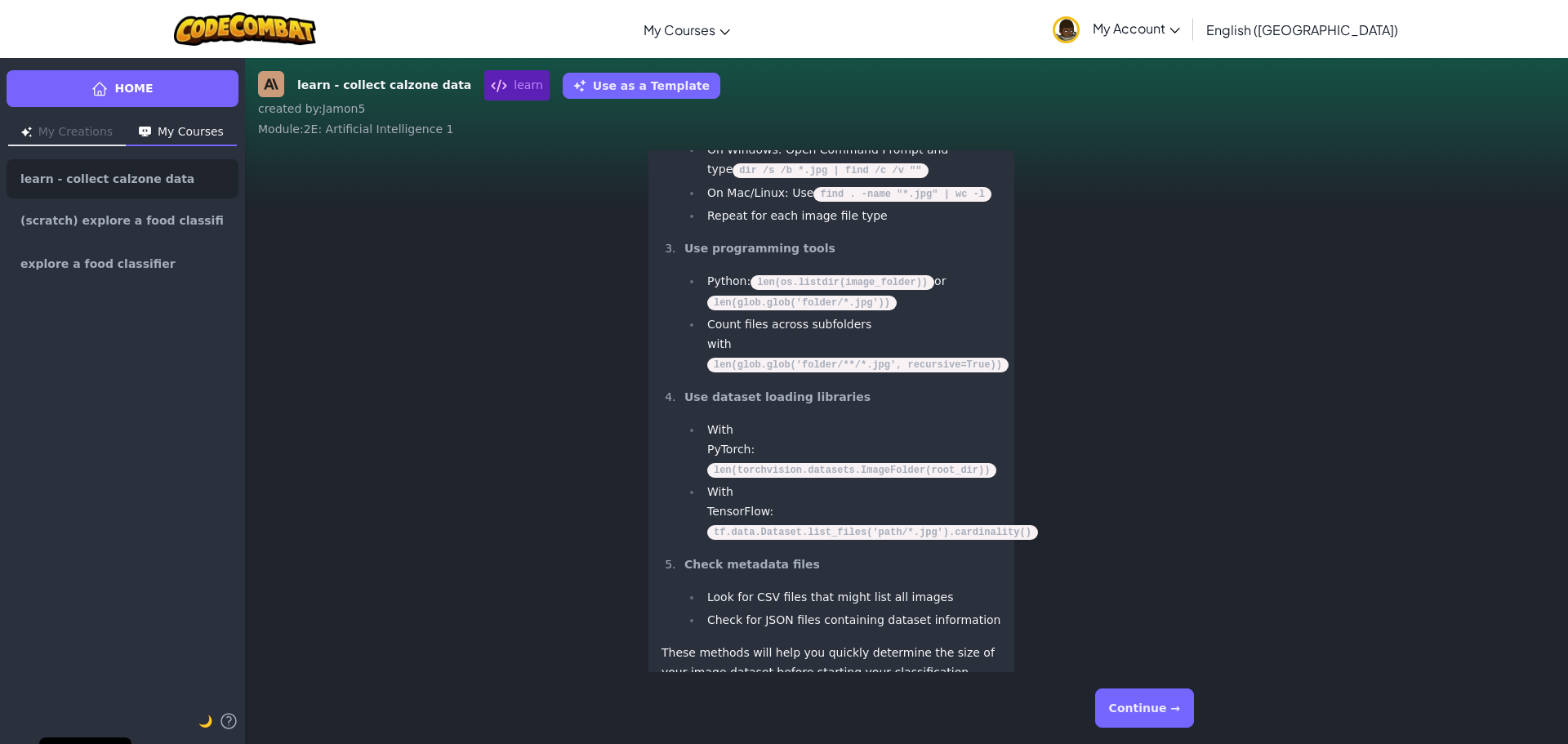
scroll to position [1, 0]
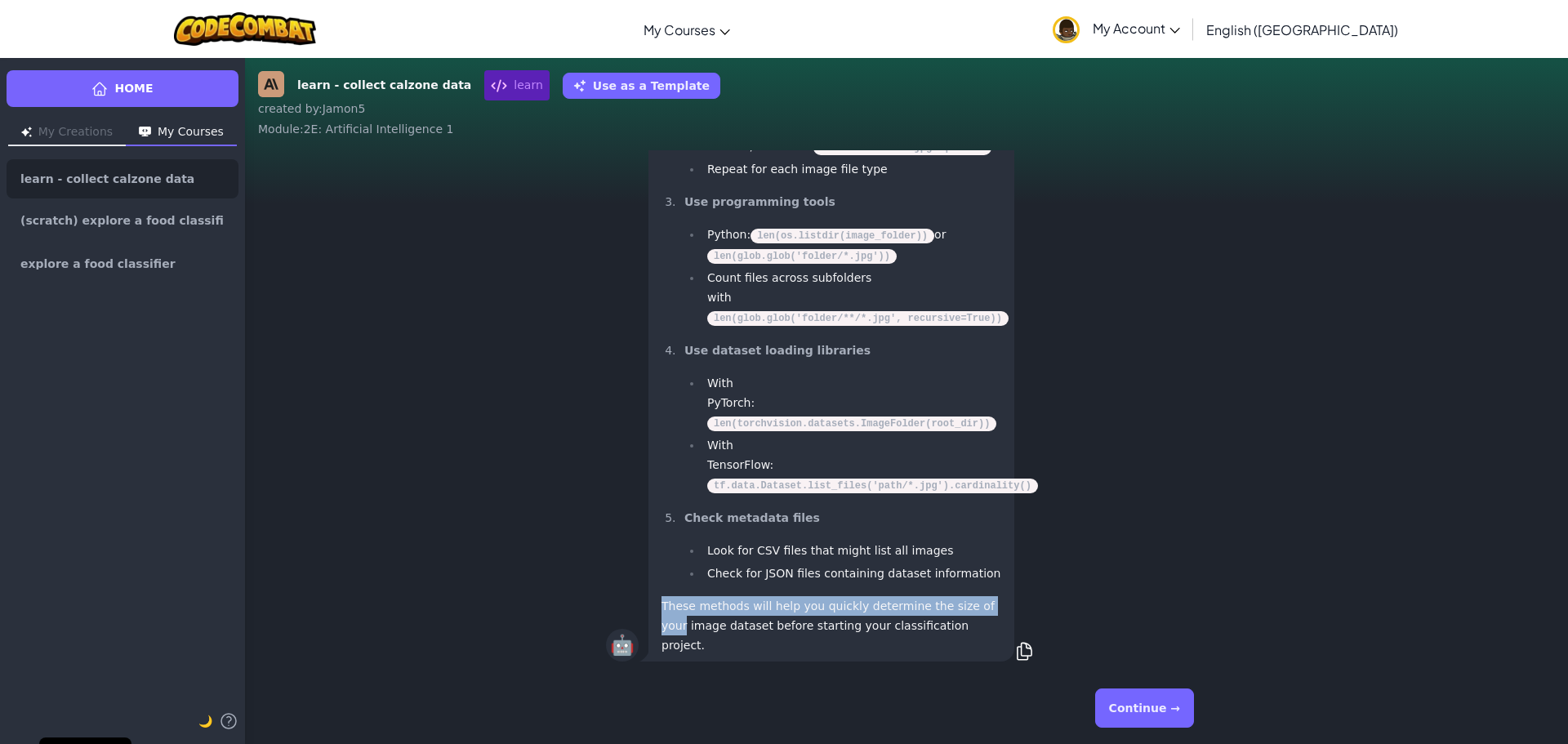
drag, startPoint x: 1147, startPoint y: 592, endPoint x: 1146, endPoint y: 608, distance: 16.0
click at [1146, 608] on div "🤖 Strategies to Count Images in a Dataset Check the dataset documentation Read …" at bounding box center [907, 242] width 601 height 847
click at [1173, 581] on div "🤖 Strategies to Count Images in a Dataset Check the dataset documentation Read …" at bounding box center [907, 242] width 601 height 847
click at [1153, 695] on button "Continue →" at bounding box center [1145, 707] width 99 height 39
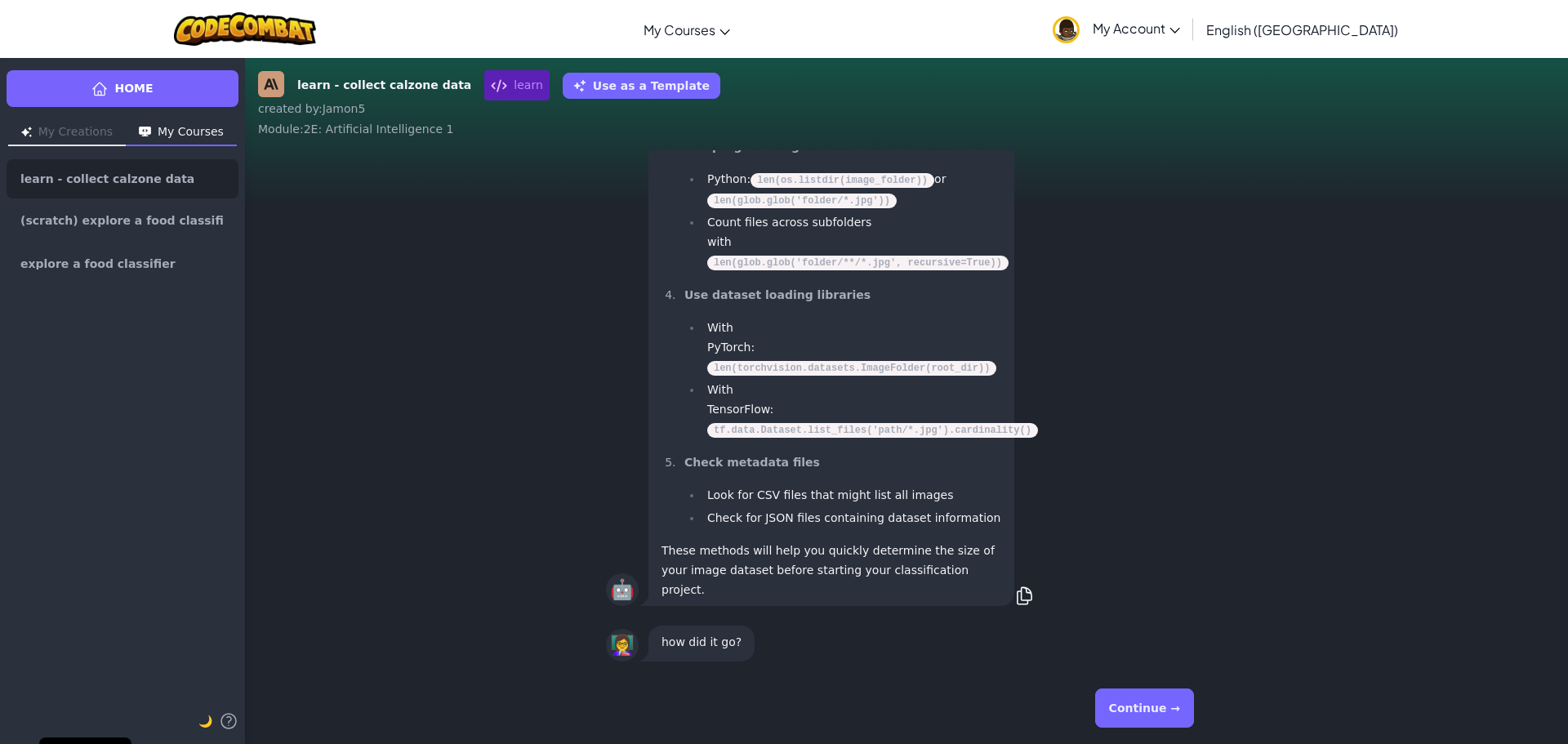
click at [1150, 701] on button "Continue →" at bounding box center [1145, 707] width 99 height 39
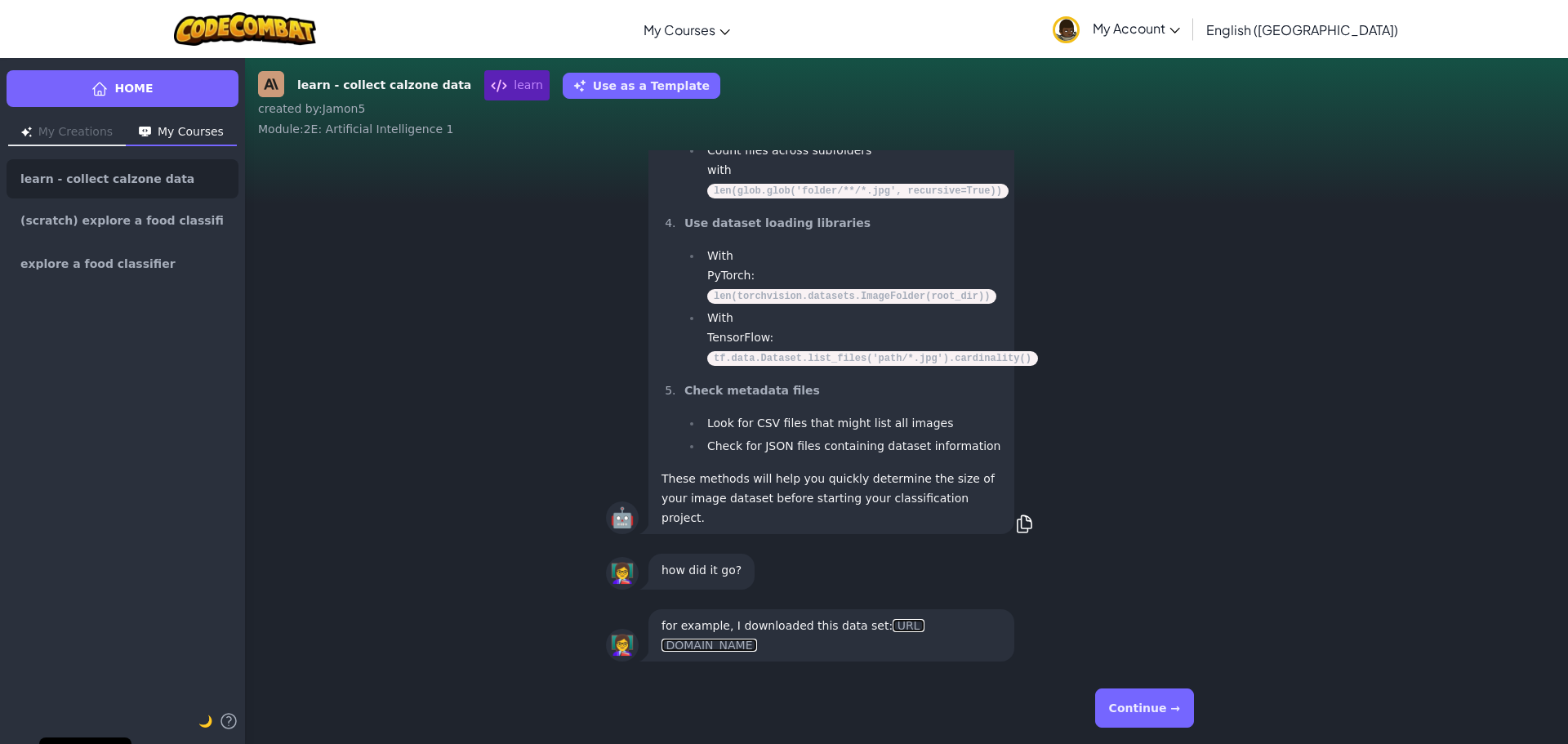
click at [875, 652] on link "https://www.kaggle.com/datasets/kmader/food41" at bounding box center [793, 635] width 263 height 33
click at [1150, 699] on button "Continue →" at bounding box center [1145, 707] width 99 height 39
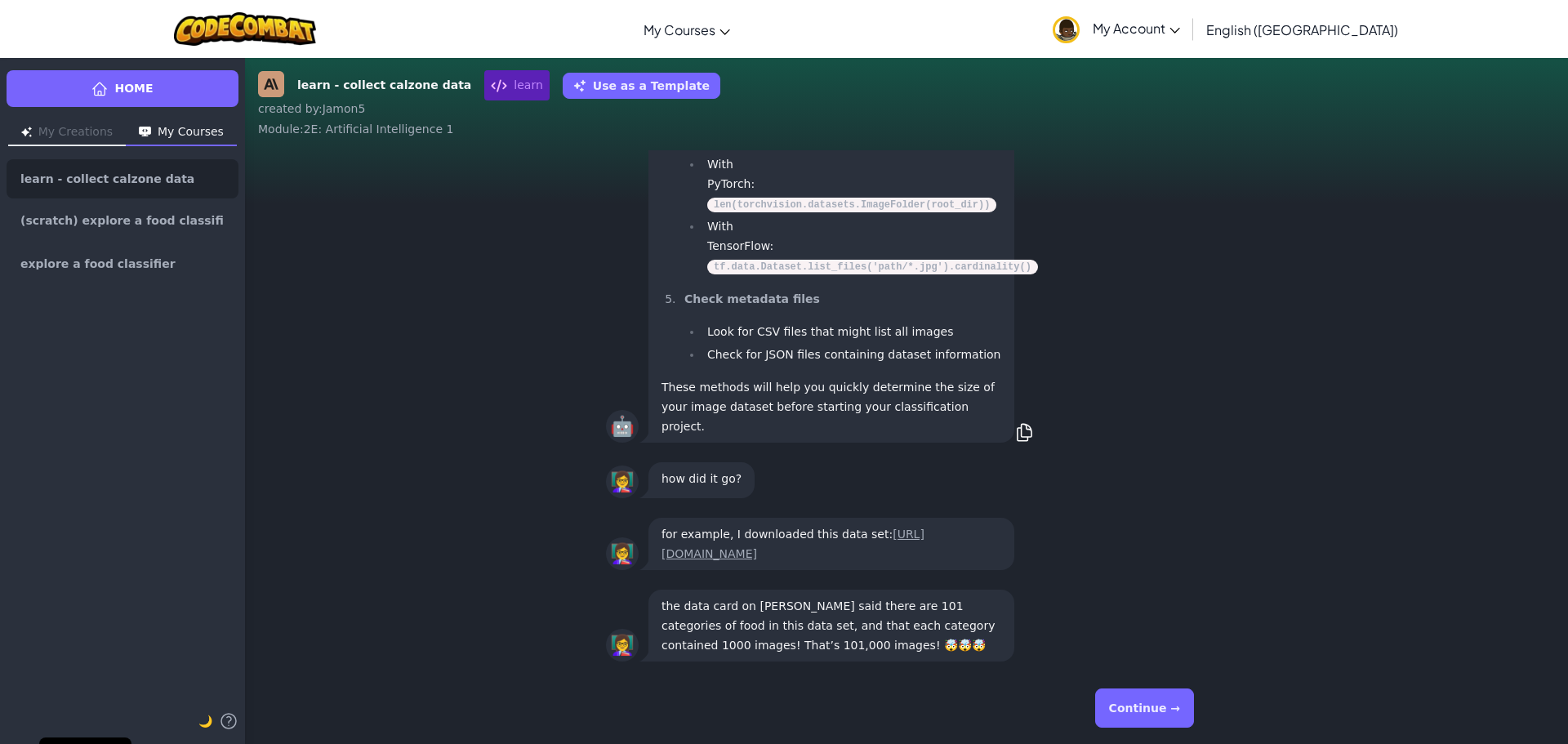
click at [1135, 701] on button "Continue →" at bounding box center [1145, 707] width 99 height 39
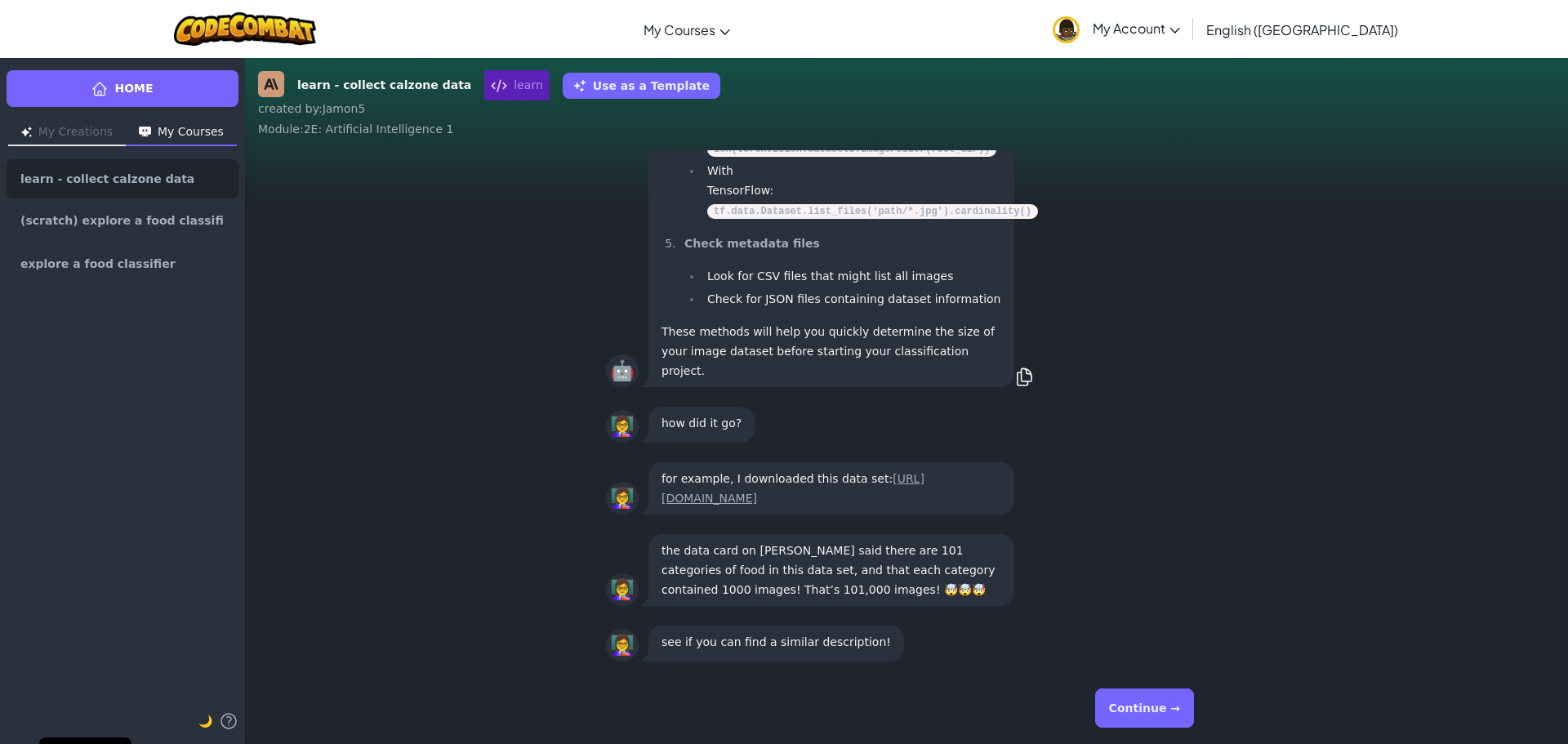
click at [1140, 700] on button "Continue →" at bounding box center [1145, 707] width 99 height 39
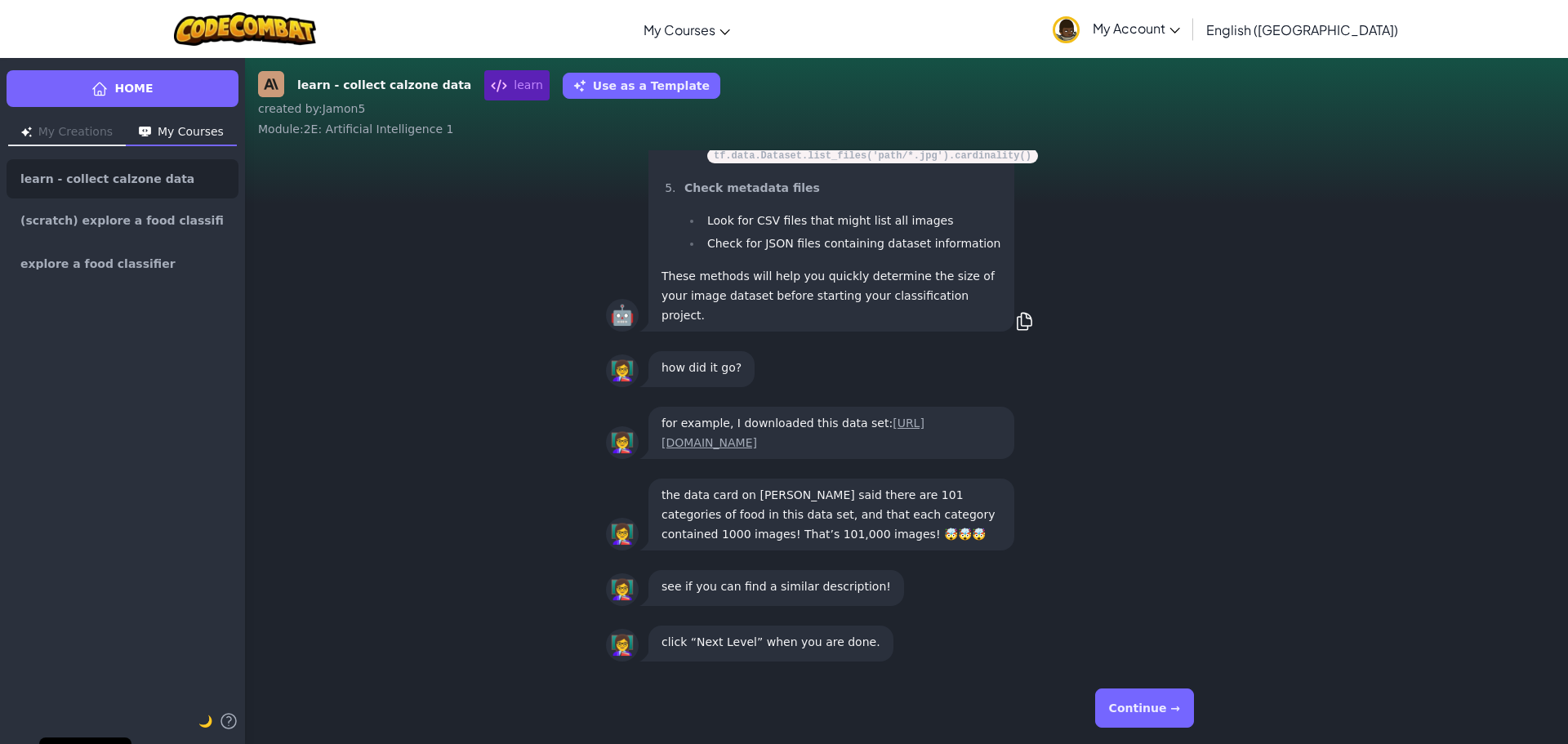
click at [1140, 700] on button "Continue →" at bounding box center [1145, 707] width 99 height 39
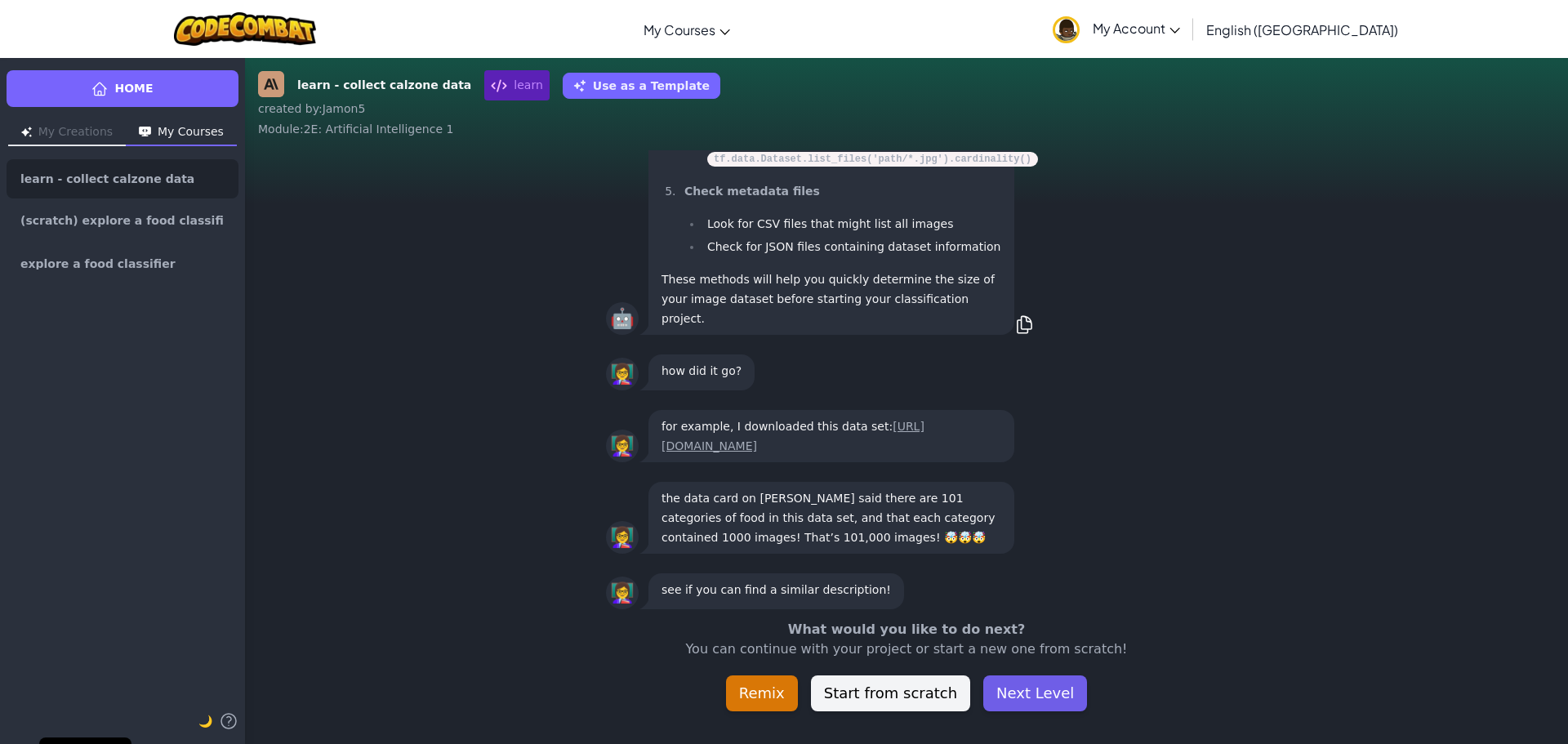
scroll to position [-51, 0]
click at [1051, 699] on button "Next Level" at bounding box center [1035, 693] width 103 height 36
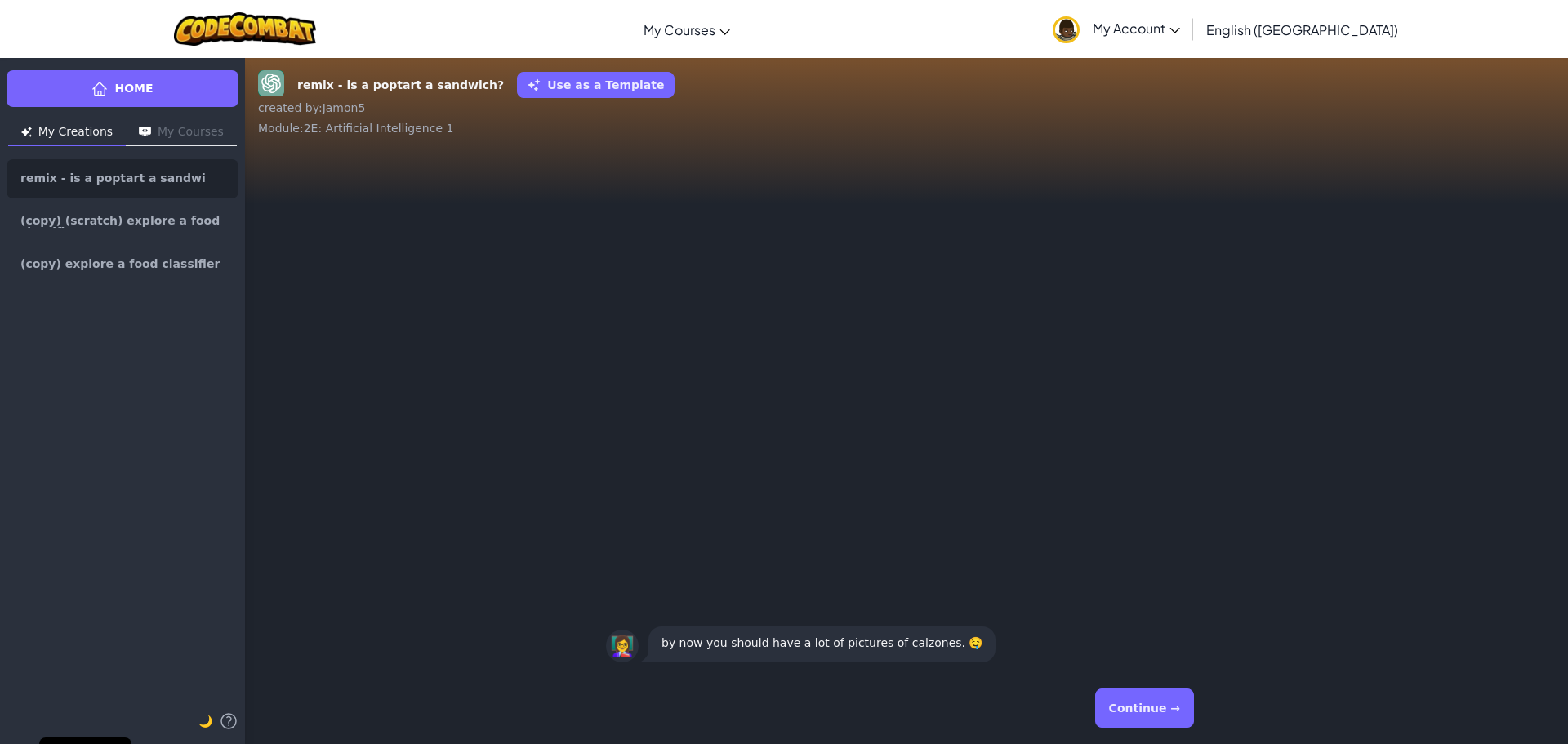
click at [1154, 690] on button "Continue →" at bounding box center [1145, 707] width 99 height 39
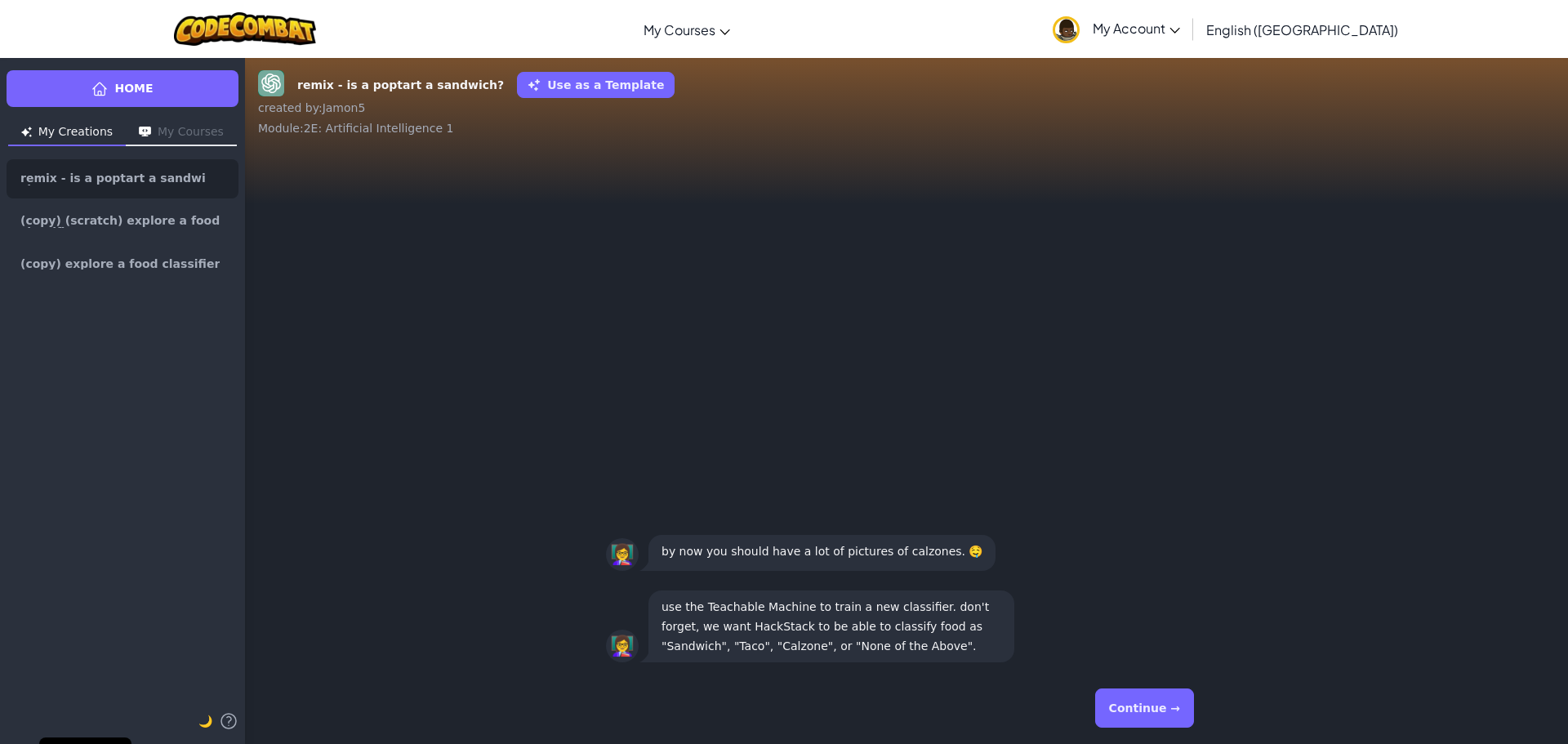
click at [1154, 689] on button "Continue →" at bounding box center [1145, 707] width 99 height 39
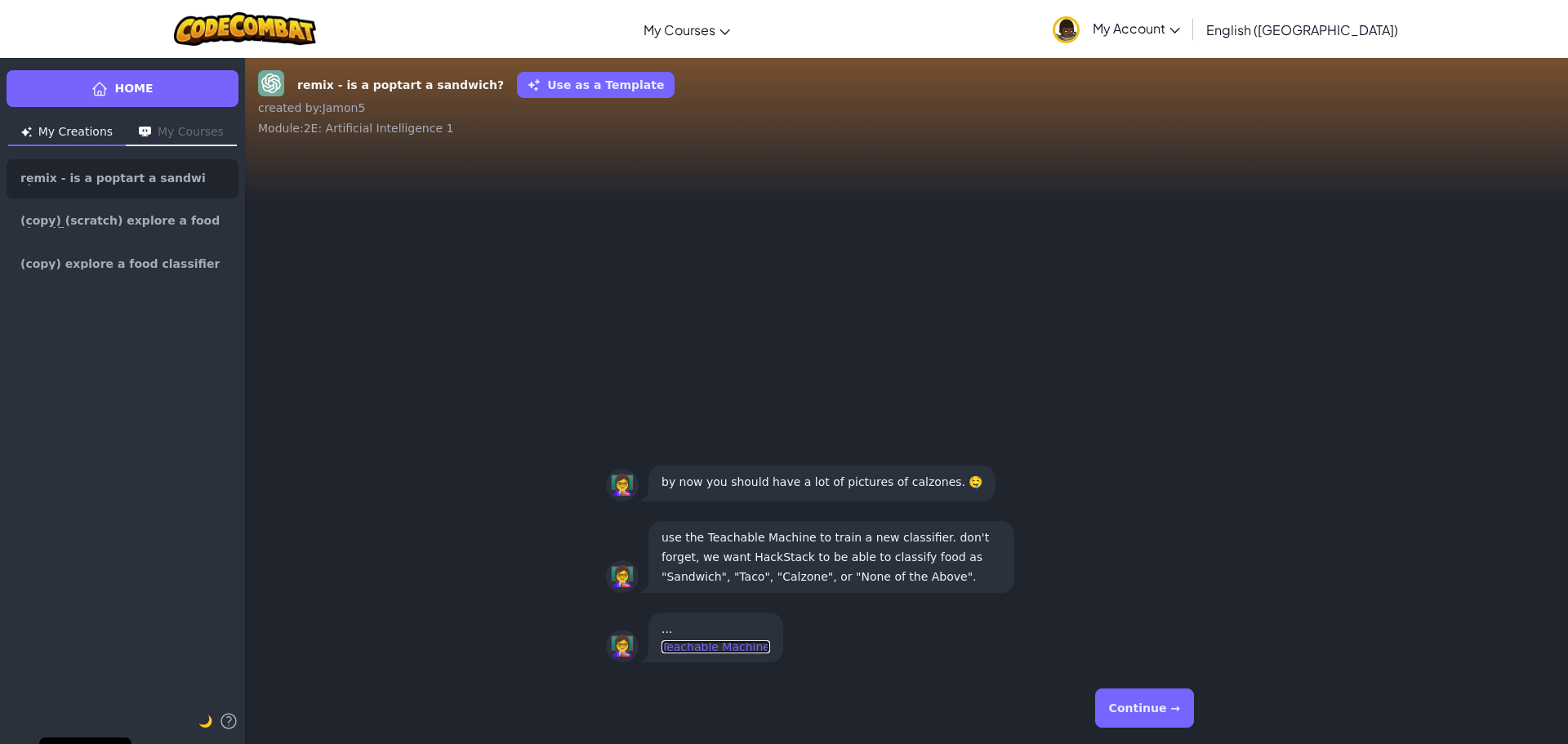
click at [721, 645] on link "Teachable Machine" at bounding box center [715, 647] width 109 height 13
click at [1155, 688] on div "Continue →" at bounding box center [907, 708] width 601 height 59
click at [1144, 699] on button "Continue →" at bounding box center [1145, 707] width 99 height 39
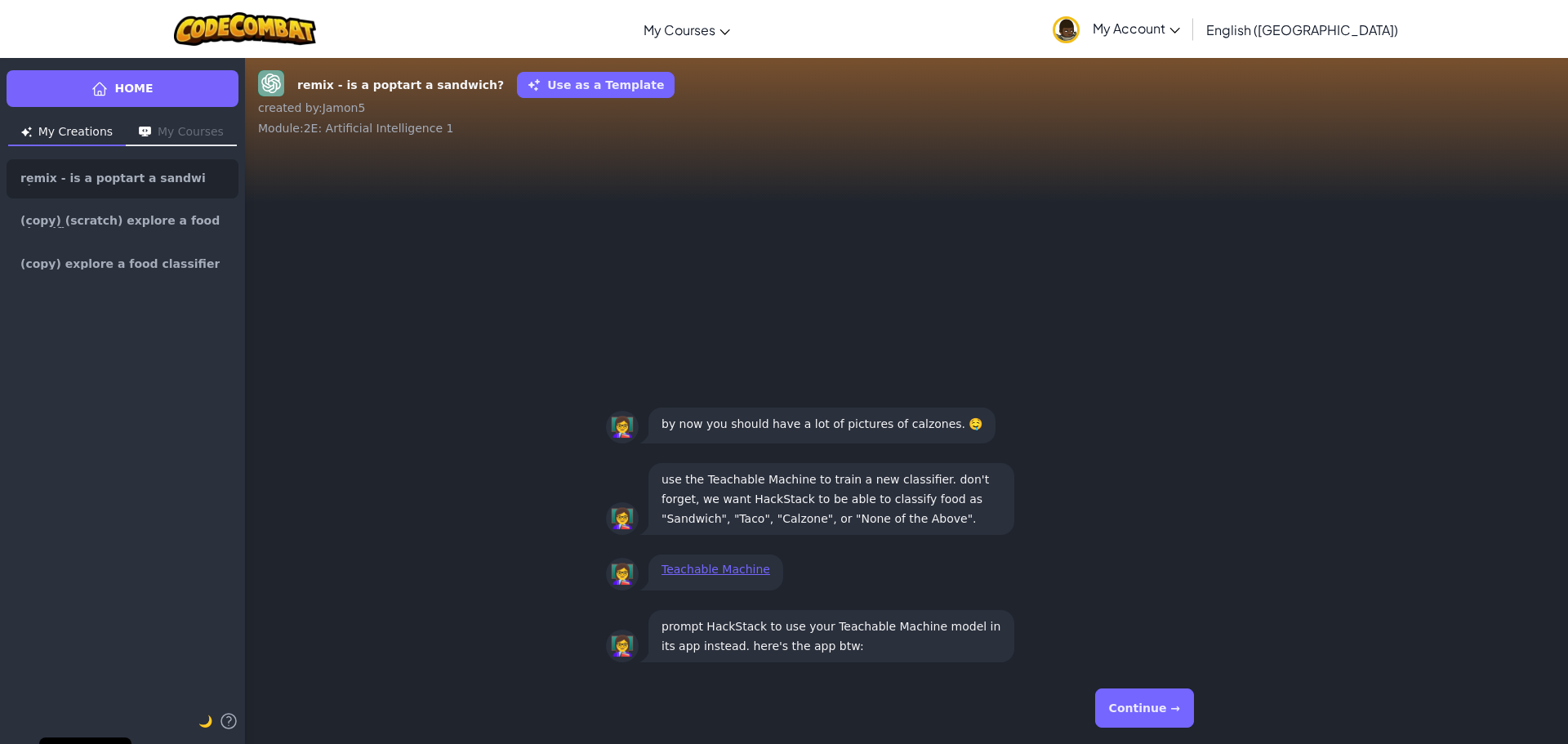
click at [1146, 702] on button "Continue →" at bounding box center [1145, 707] width 99 height 39
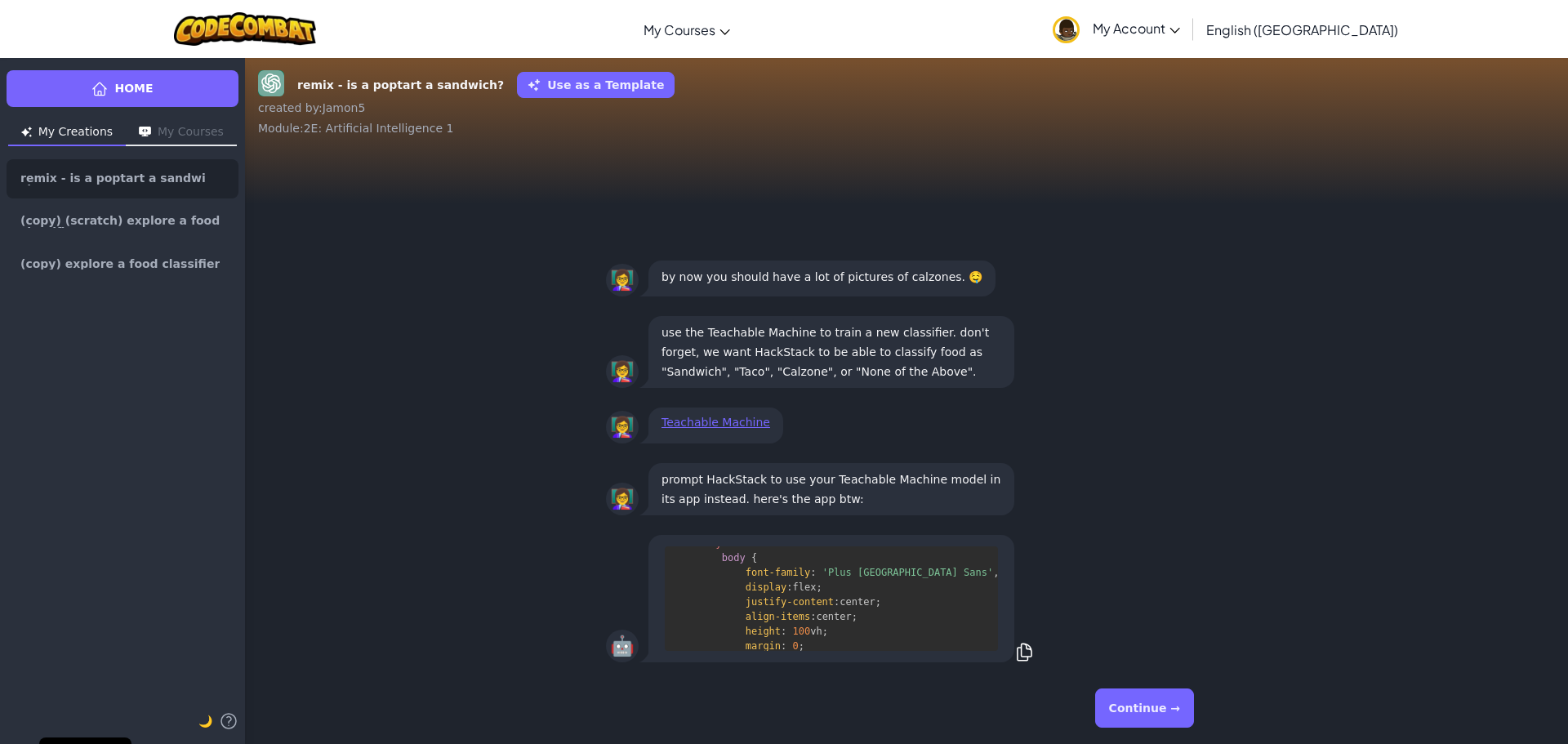
scroll to position [125, 0]
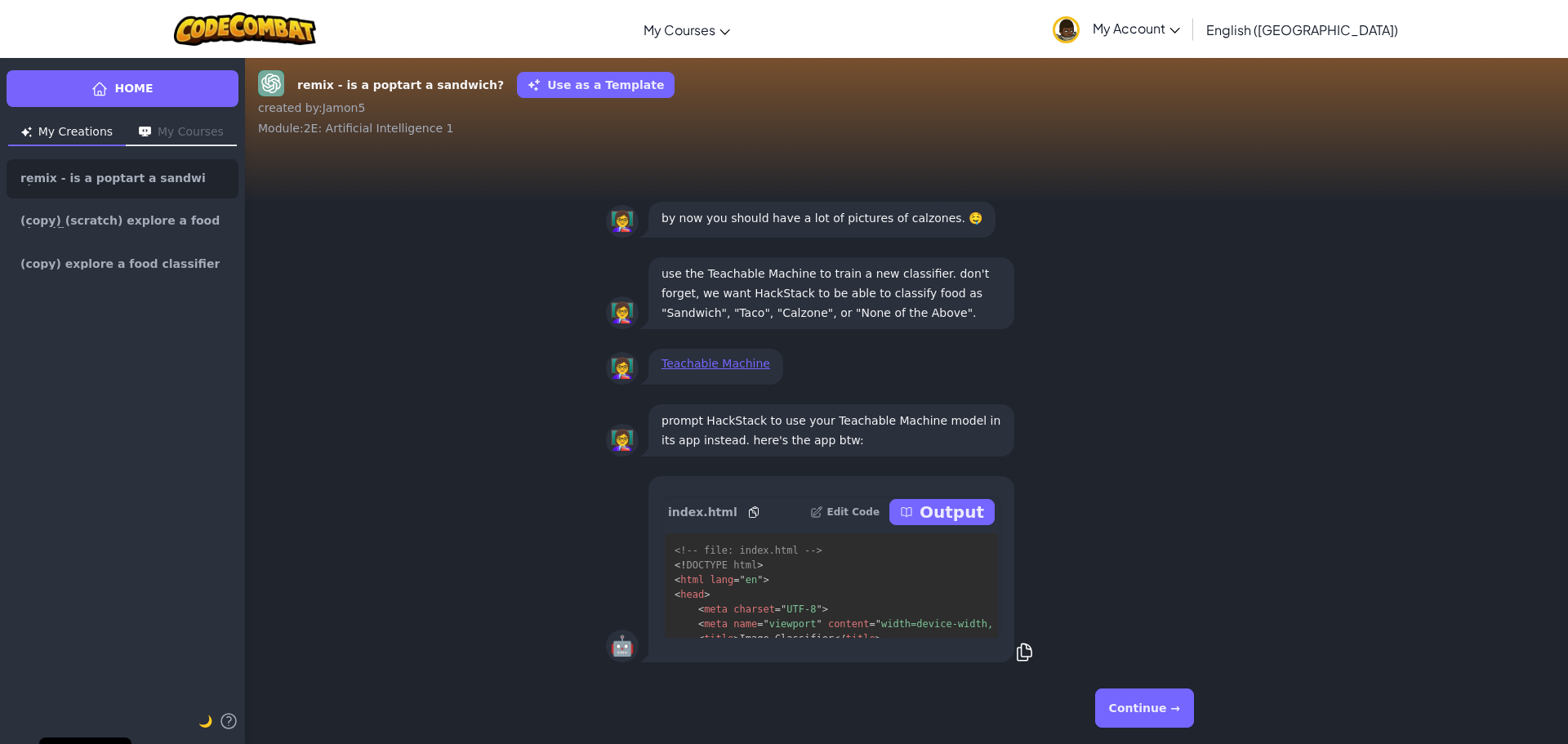
click at [957, 513] on p "Output" at bounding box center [952, 512] width 64 height 23
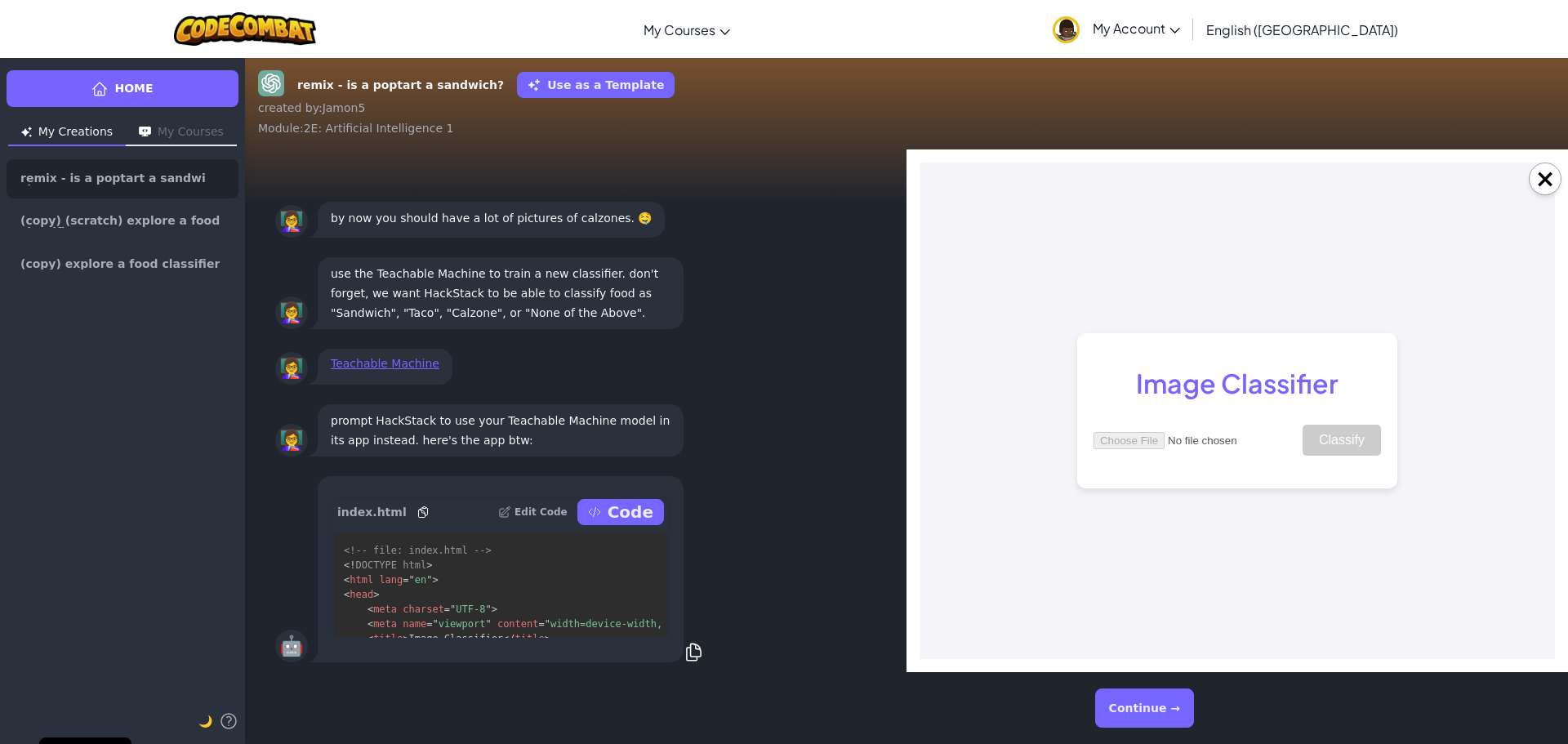
scroll to position [0, 0]
click at [1140, 716] on button "Continue →" at bounding box center [1145, 707] width 99 height 39
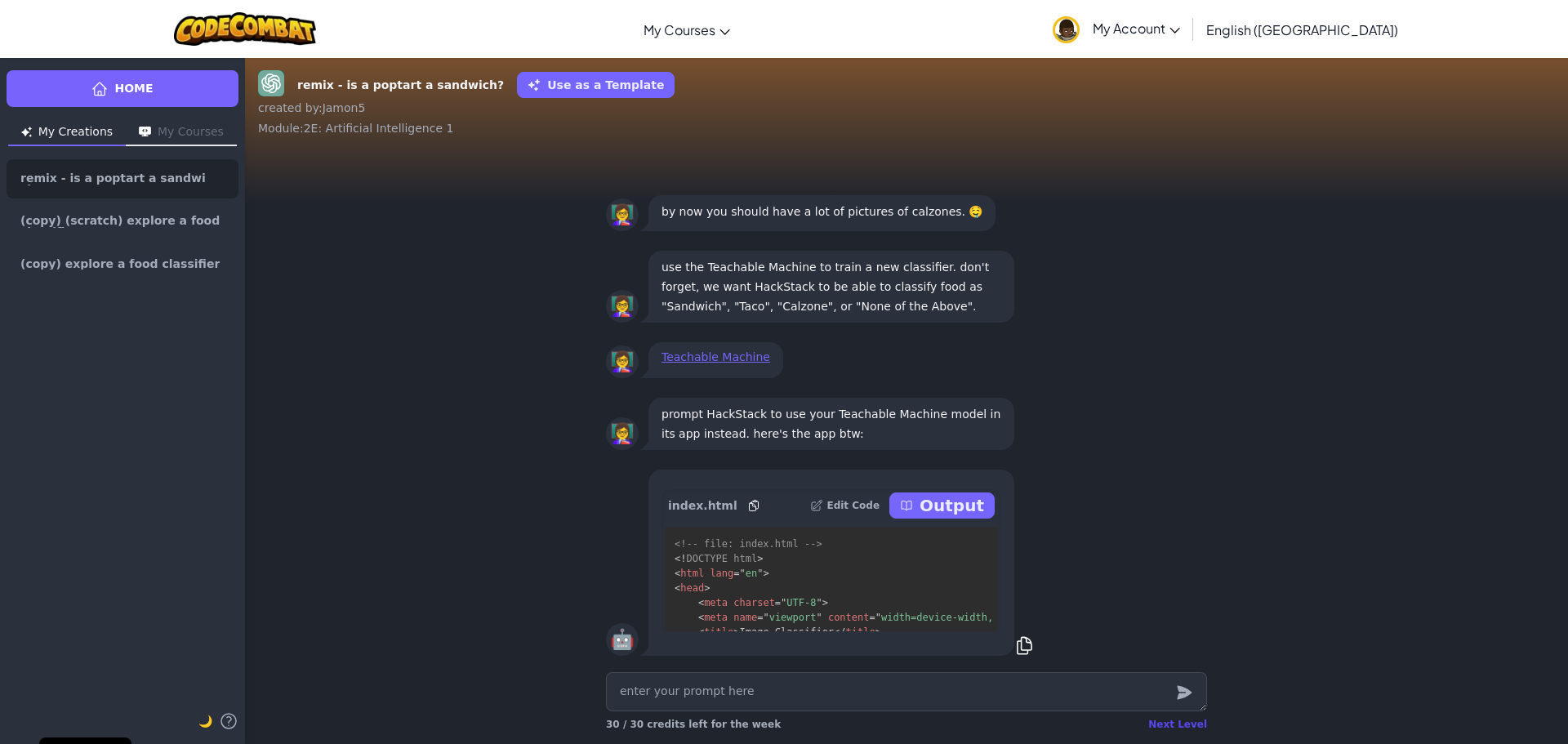
click at [1163, 727] on div "Next Level" at bounding box center [1178, 724] width 59 height 13
type textarea "x"
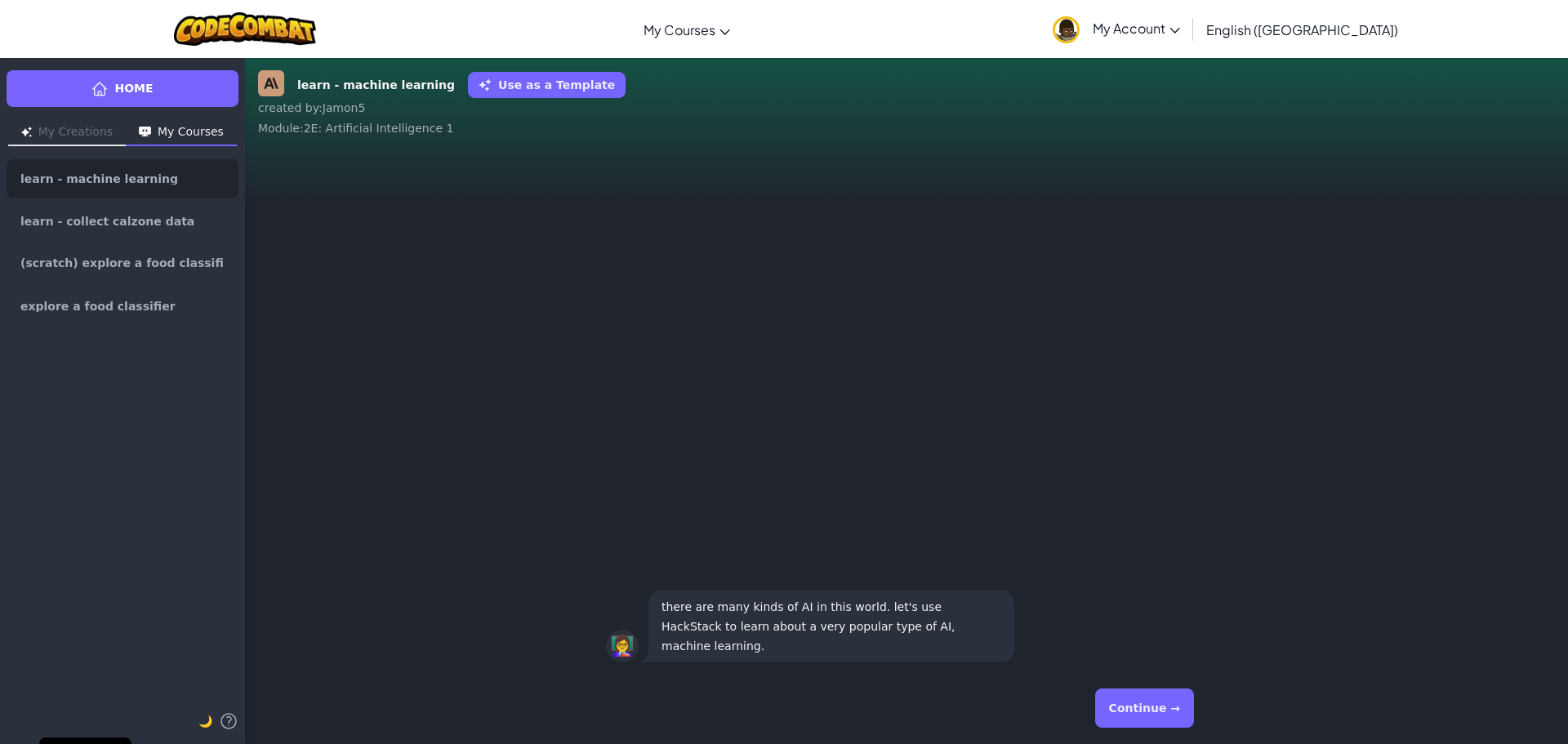
click at [1146, 707] on button "Continue →" at bounding box center [1145, 707] width 99 height 39
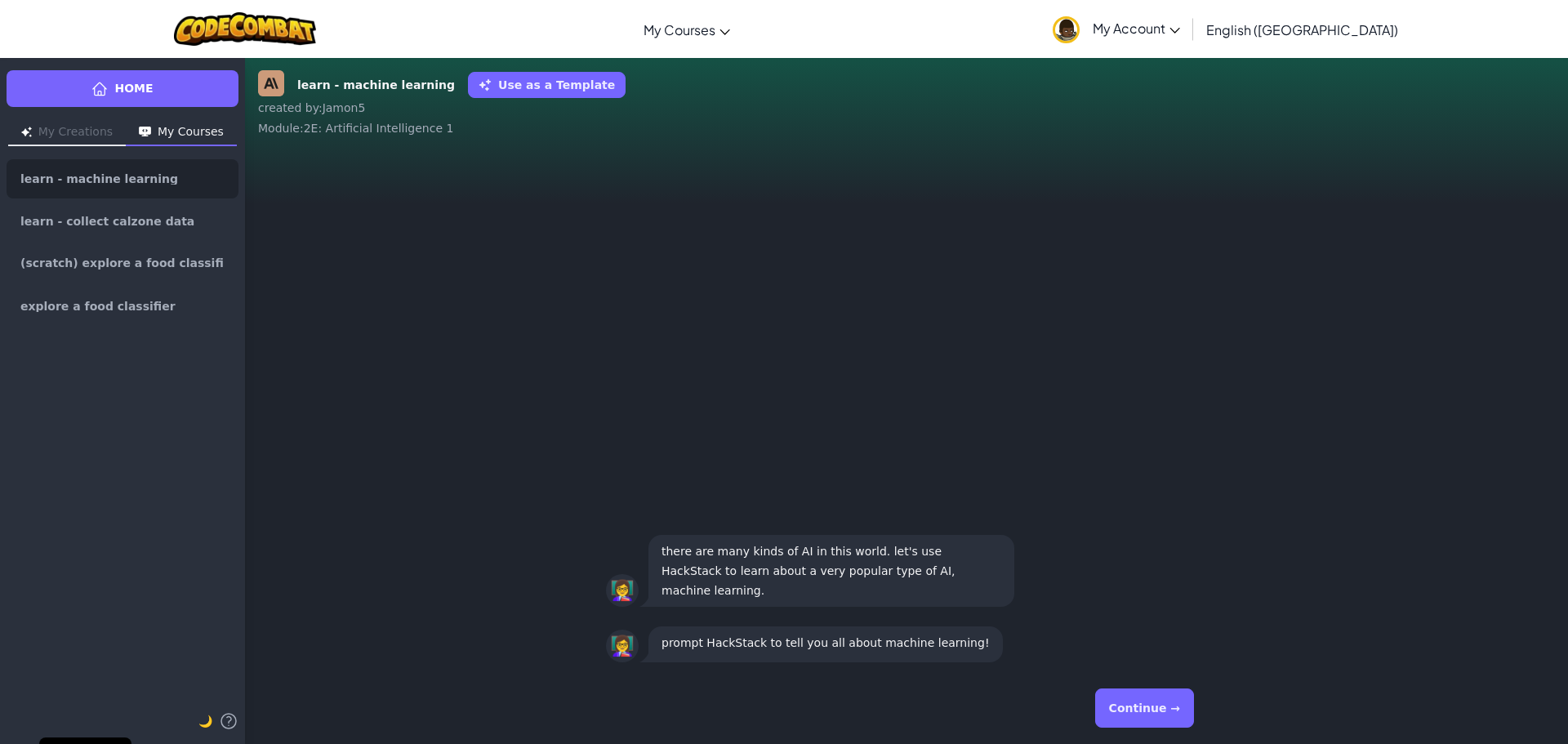
click at [1146, 706] on button "Continue →" at bounding box center [1145, 707] width 99 height 39
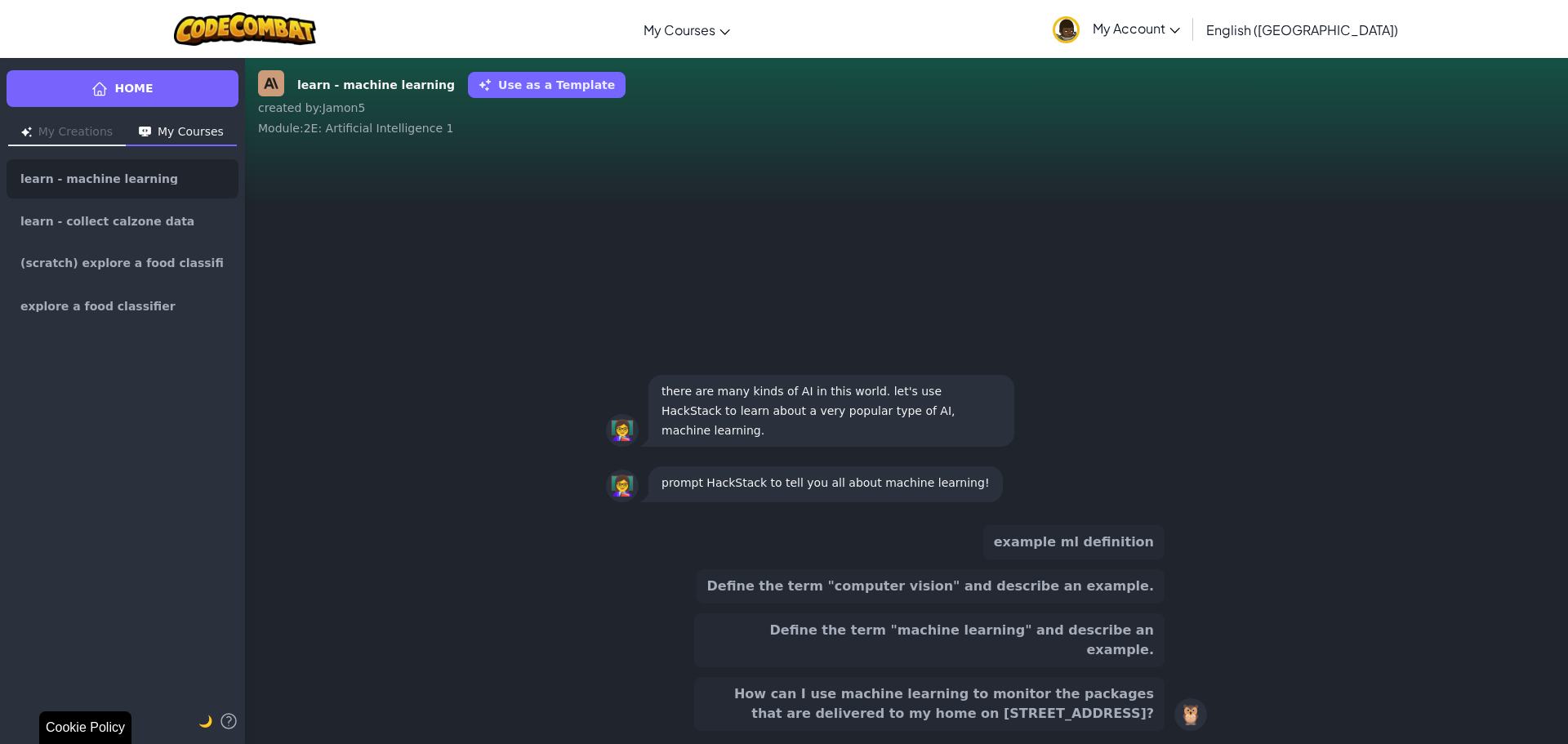
click at [0, 728] on div "Home My Creations My Courses learn - machine learning learn - collect calzone d…" at bounding box center [123, 401] width 245 height 687
